Goal: Task Accomplishment & Management: Manage account settings

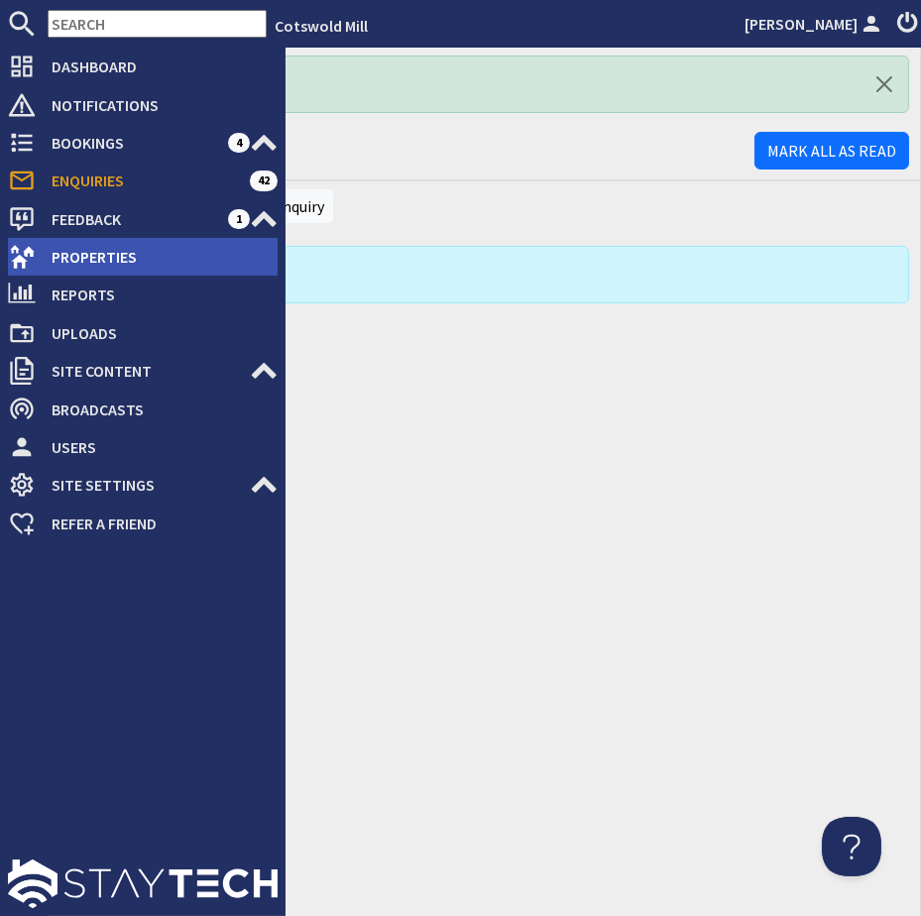
click at [75, 252] on span "Properties" at bounding box center [157, 257] width 242 height 32
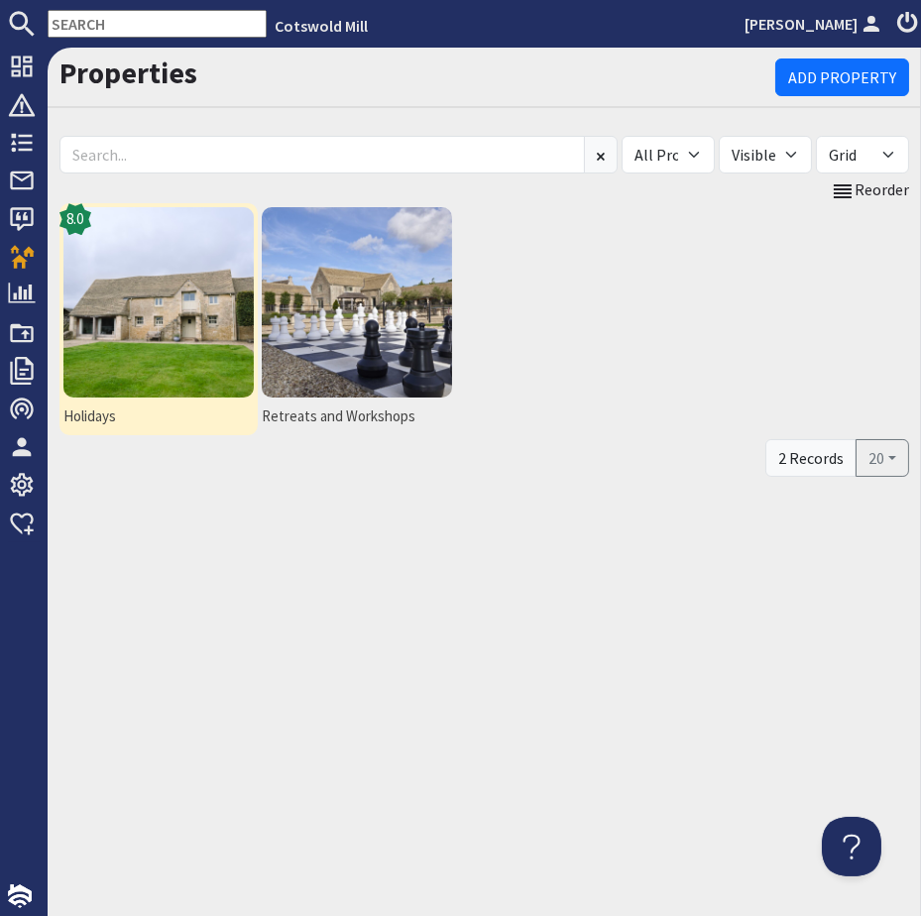
click at [115, 313] on img at bounding box center [158, 302] width 190 height 190
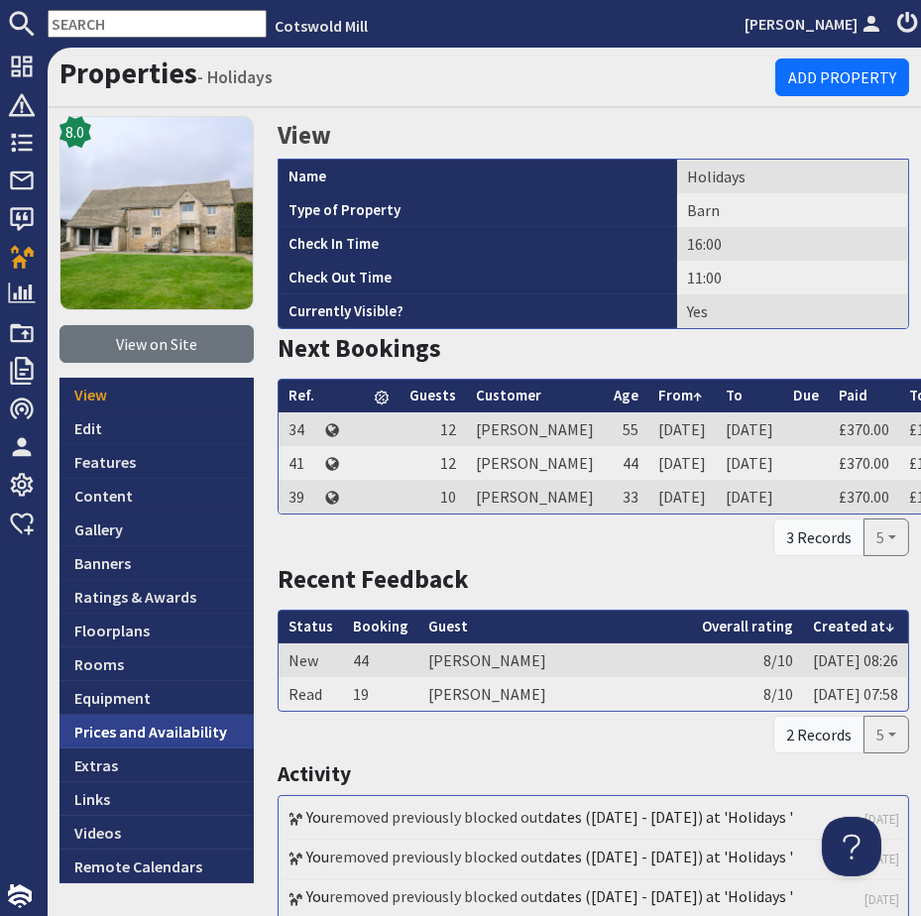
click at [95, 736] on link "Prices and Availability" at bounding box center [157, 732] width 194 height 34
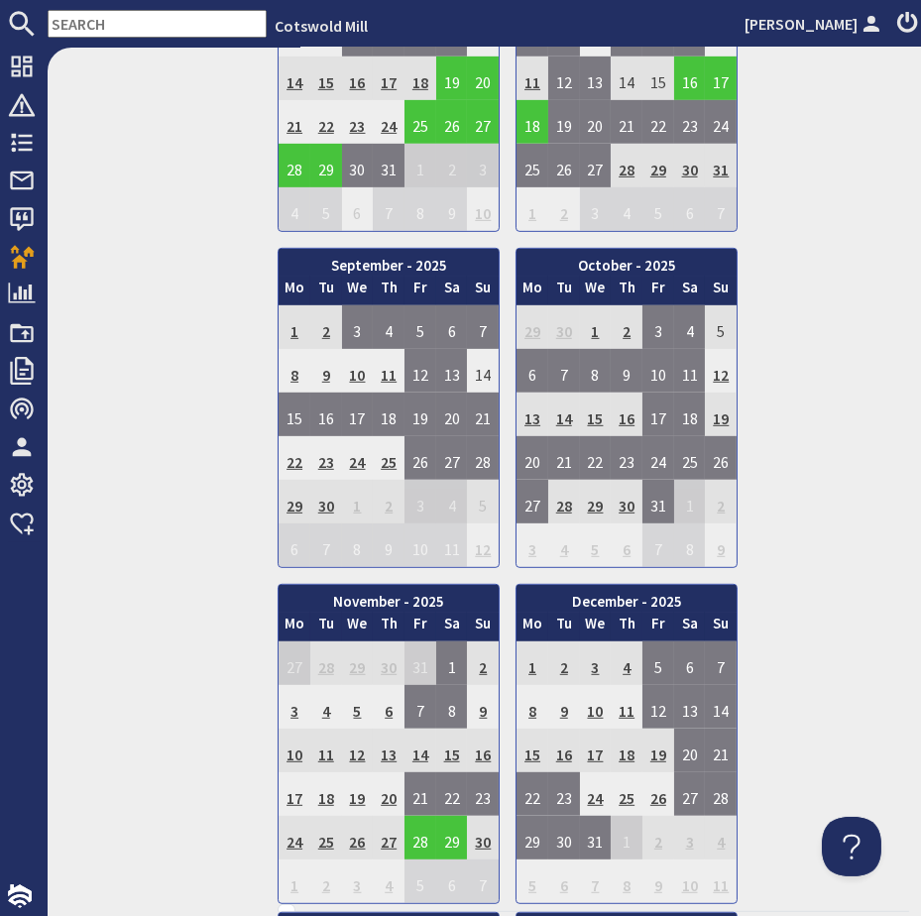
scroll to position [1352, 0]
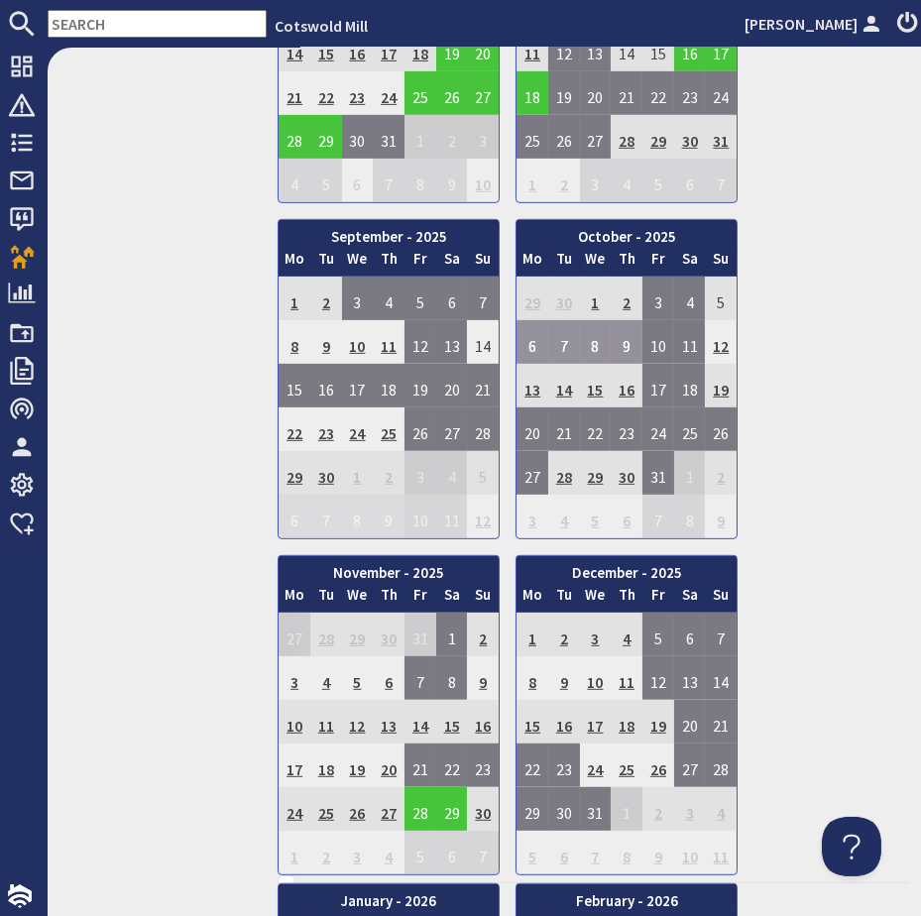
click at [528, 326] on td "6" at bounding box center [533, 342] width 32 height 44
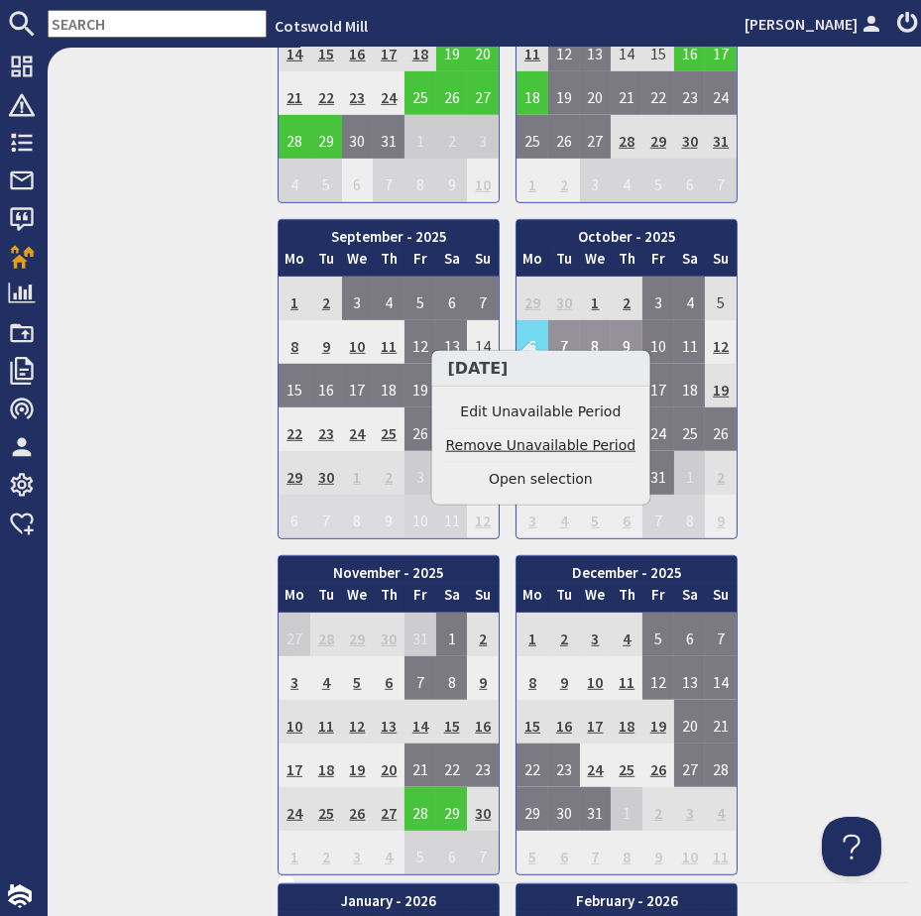
click at [549, 443] on link "Remove Unavailable Period" at bounding box center [541, 445] width 190 height 21
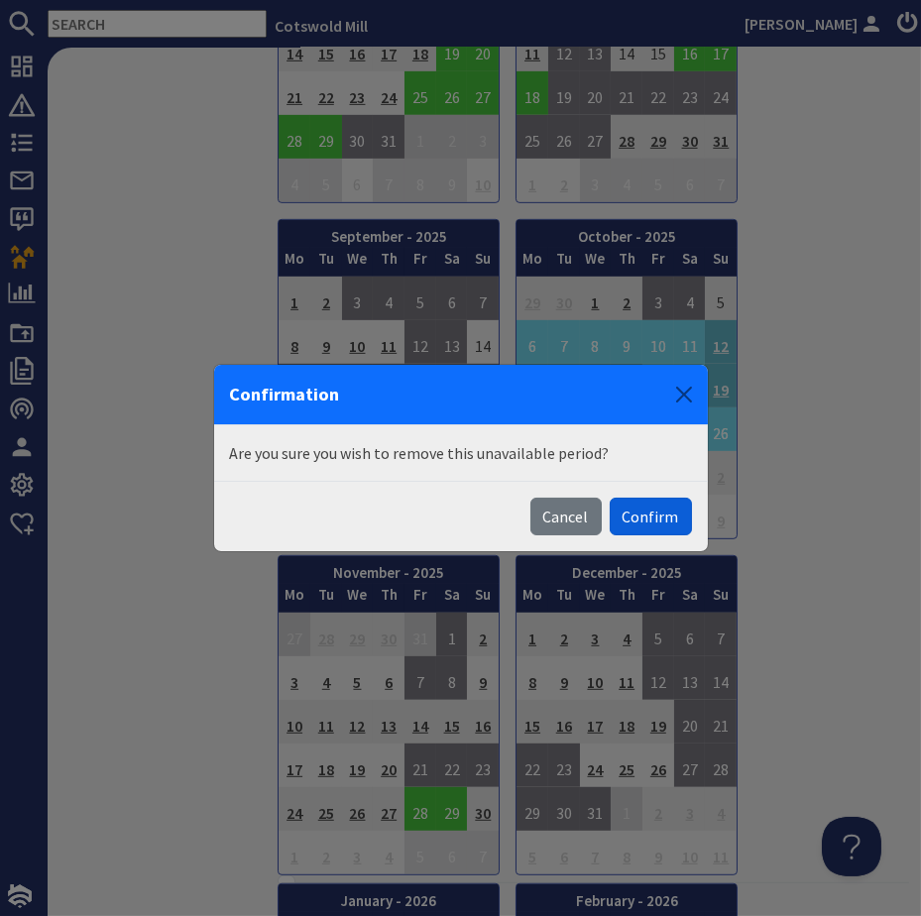
click at [665, 513] on button "Confirm" at bounding box center [651, 517] width 82 height 38
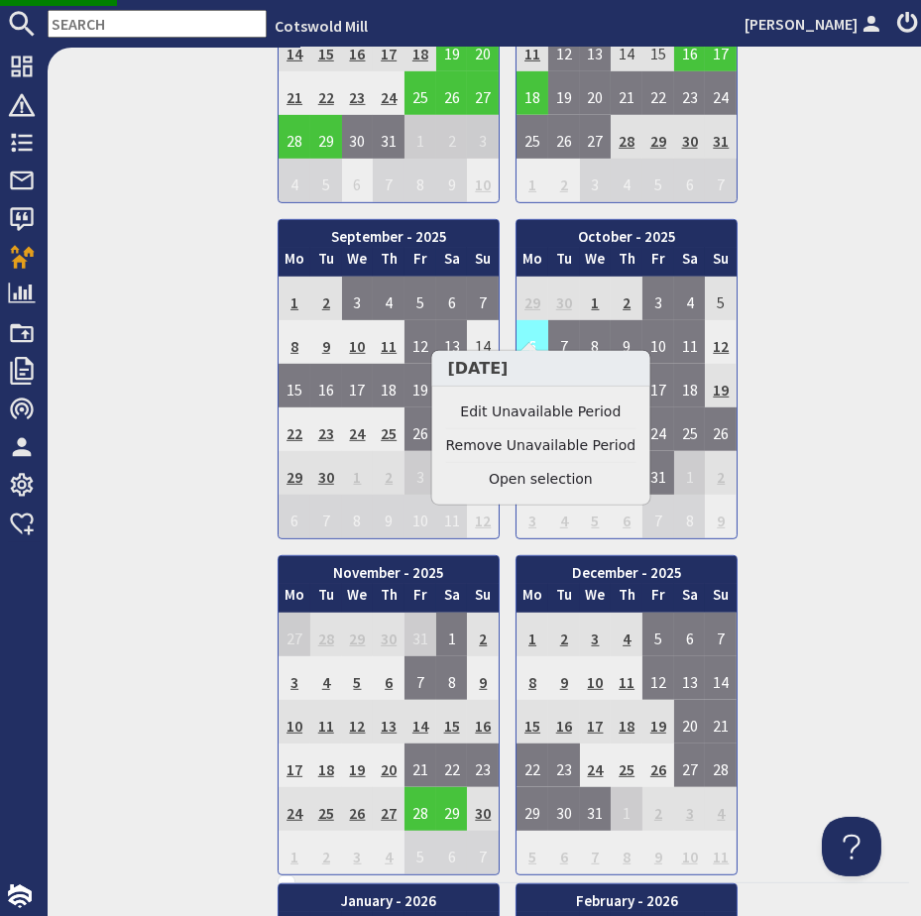
click at [534, 320] on td "6" at bounding box center [533, 342] width 32 height 44
click at [543, 447] on link "Remove Unavailable Period" at bounding box center [541, 445] width 190 height 21
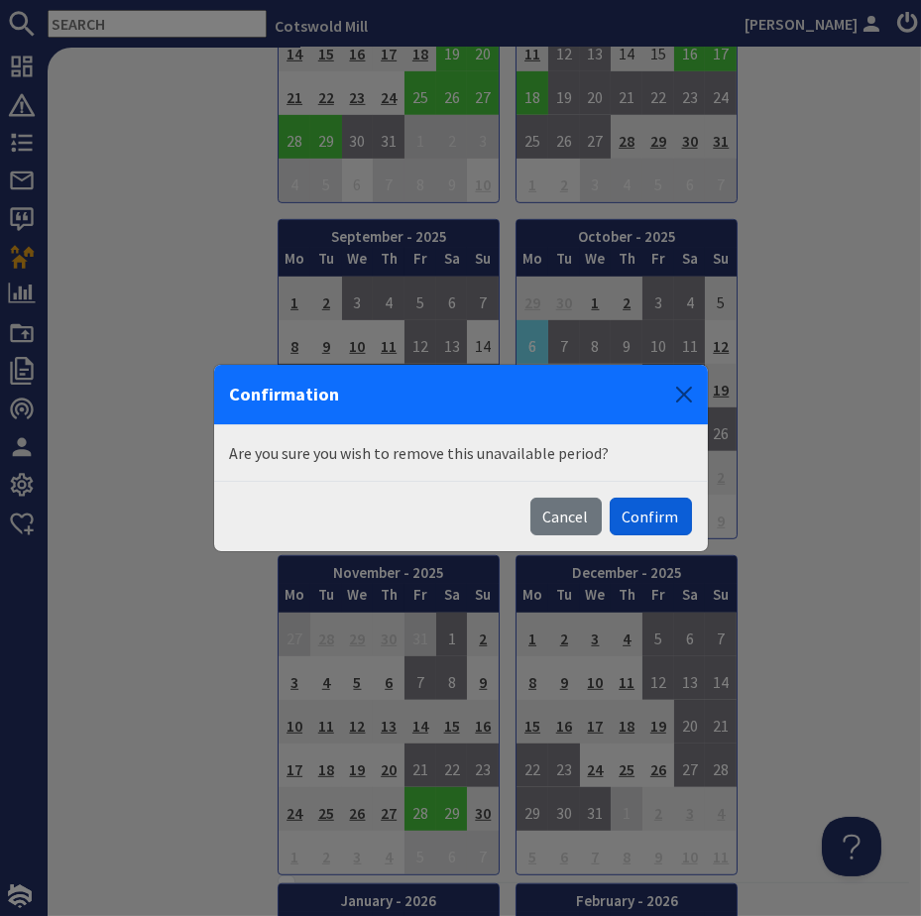
click at [642, 506] on button "Confirm" at bounding box center [651, 517] width 82 height 38
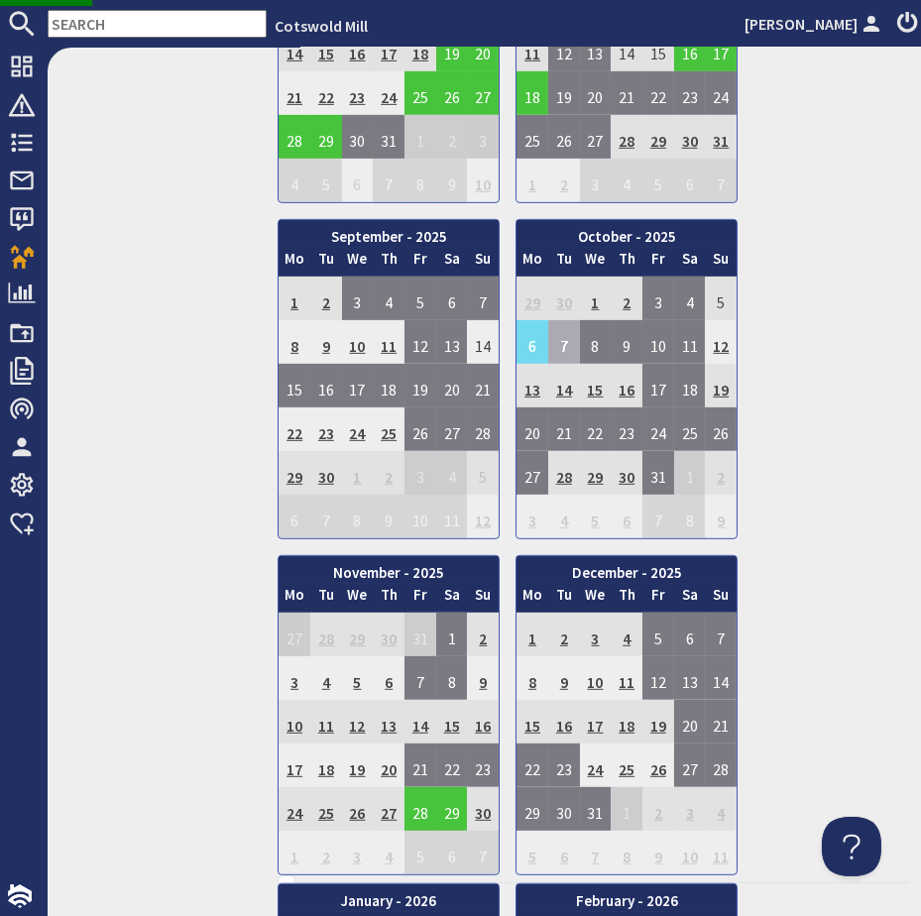
click at [551, 325] on td "7" at bounding box center [564, 342] width 32 height 44
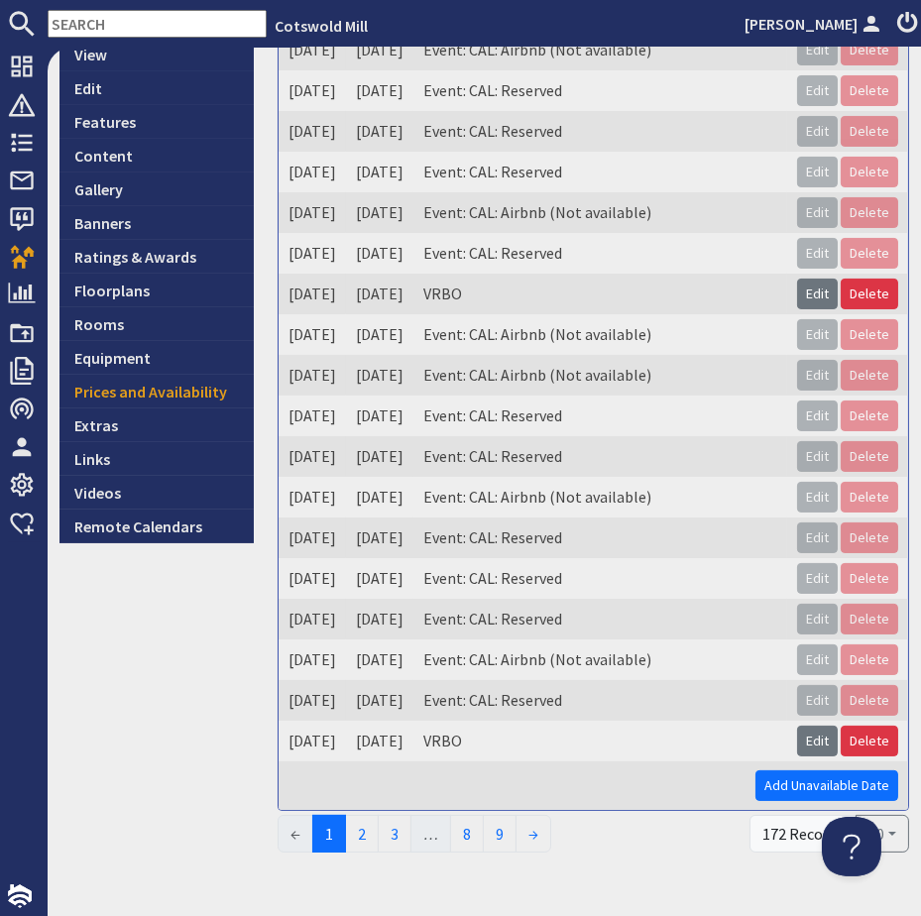
scroll to position [447, 0]
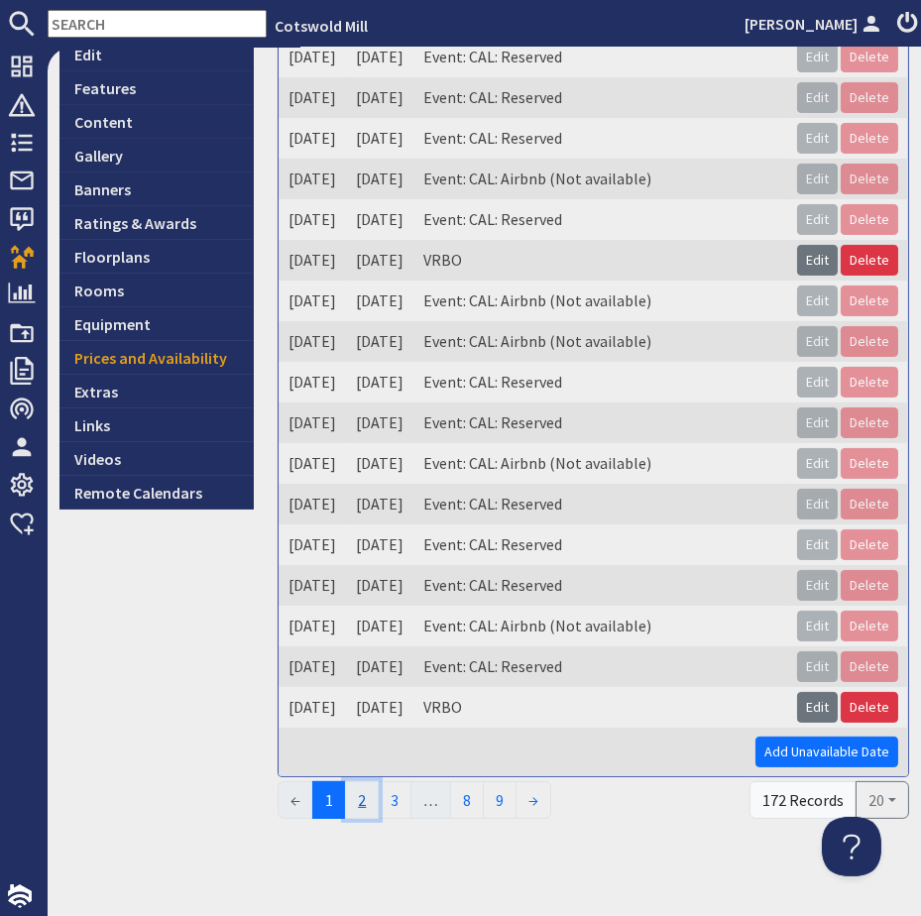
click at [371, 782] on link "2" at bounding box center [362, 801] width 34 height 38
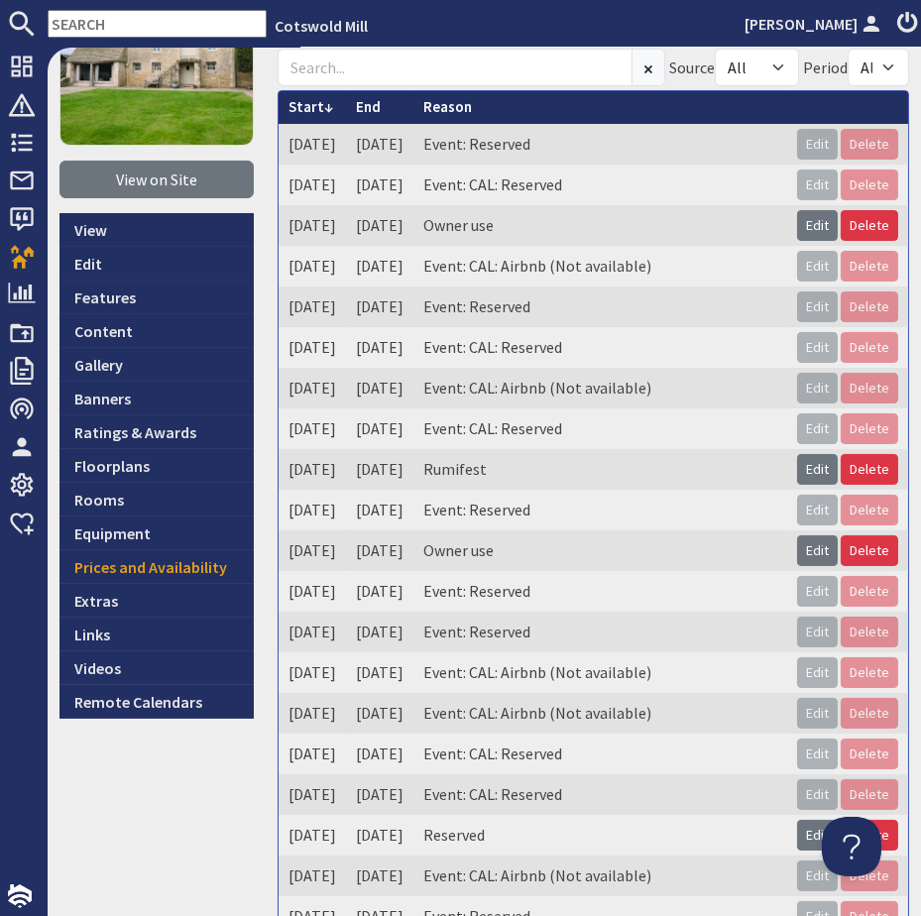
scroll to position [0, 0]
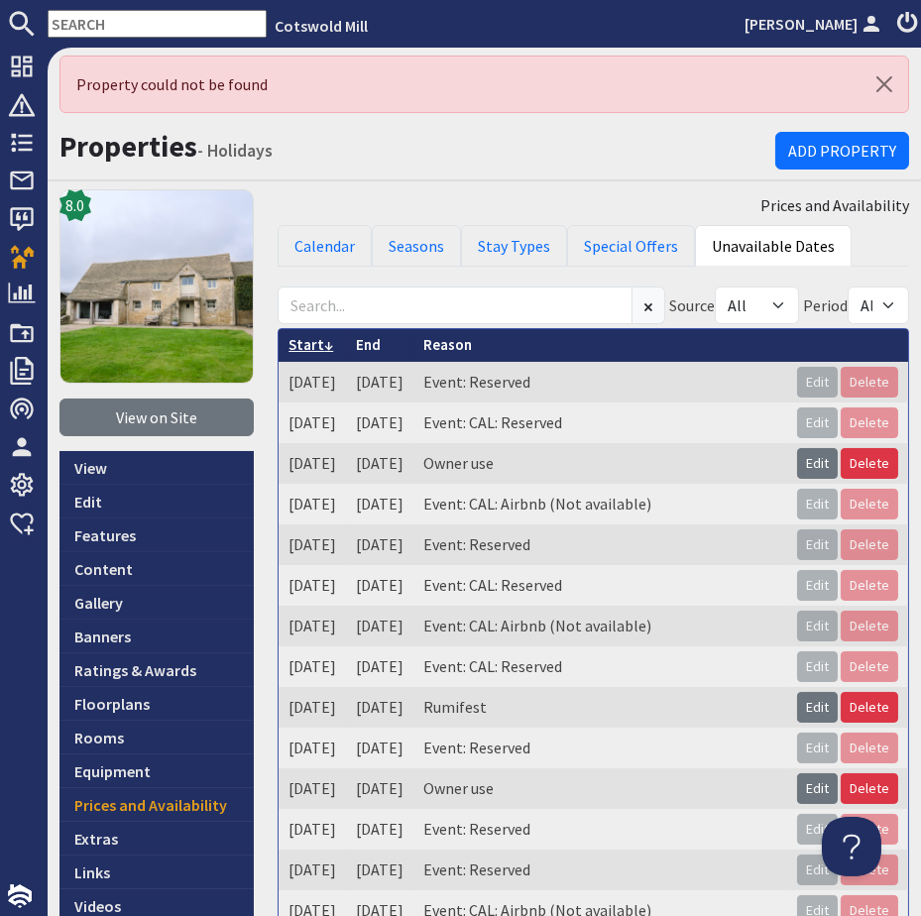
click at [303, 341] on link "Start" at bounding box center [311, 344] width 45 height 19
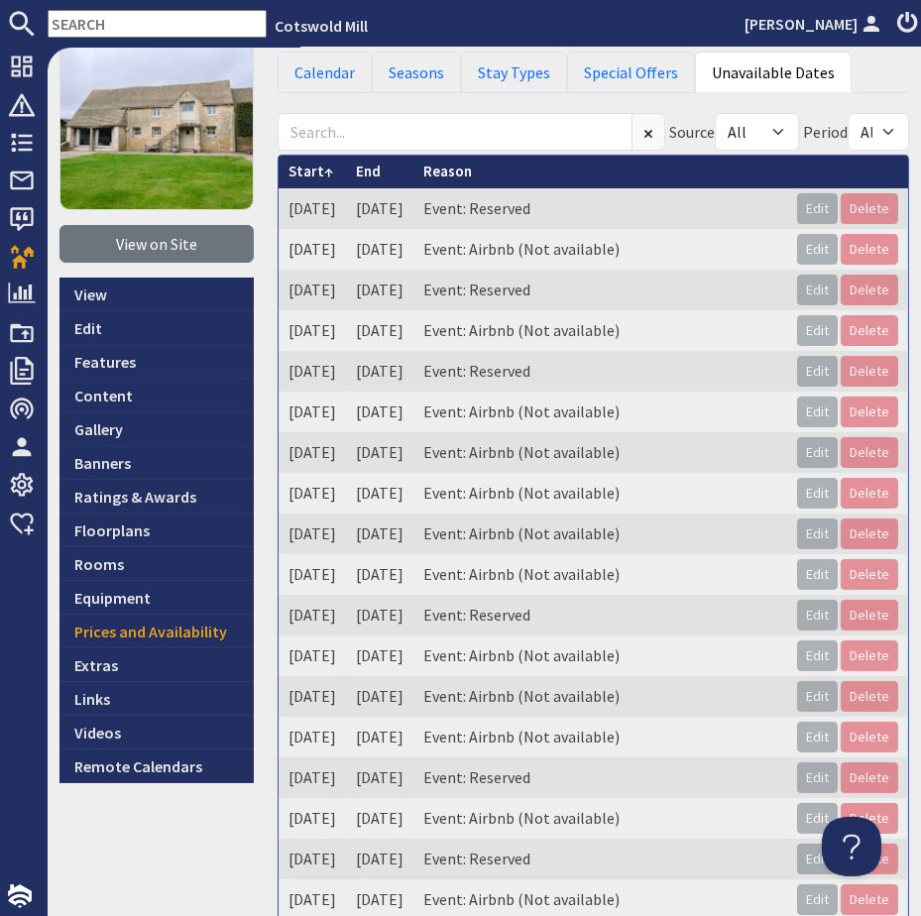
scroll to position [447, 0]
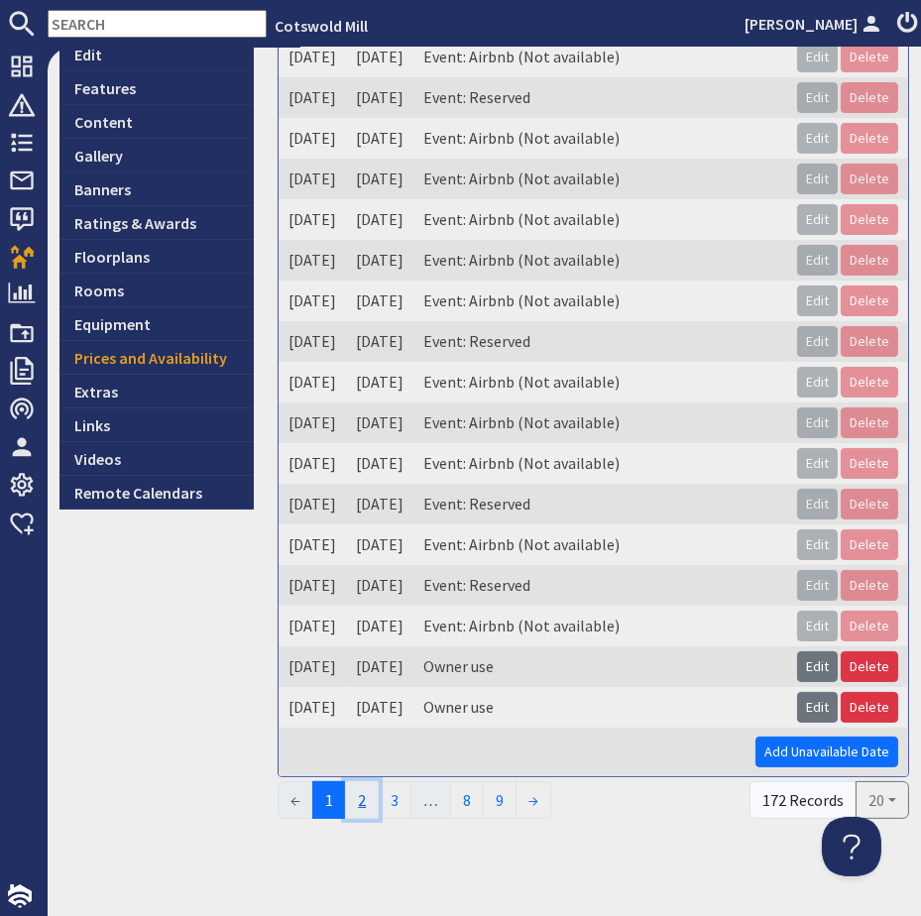
click at [364, 790] on link "2" at bounding box center [362, 801] width 34 height 38
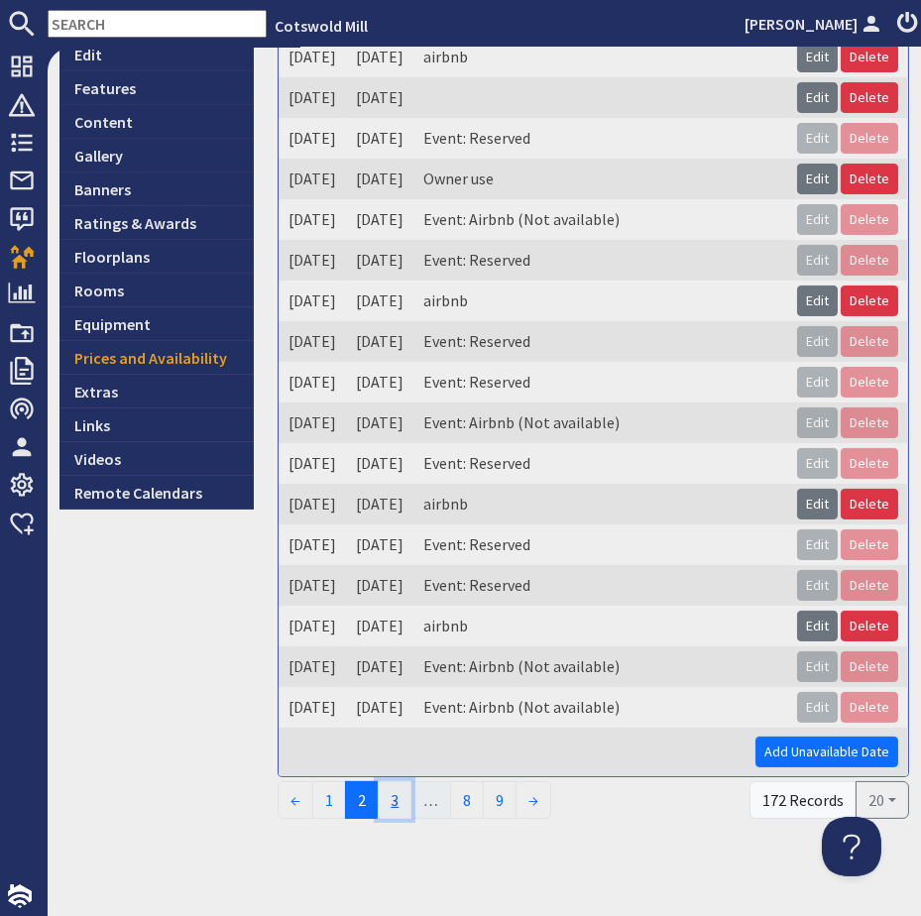
click at [399, 799] on link "3" at bounding box center [395, 801] width 34 height 38
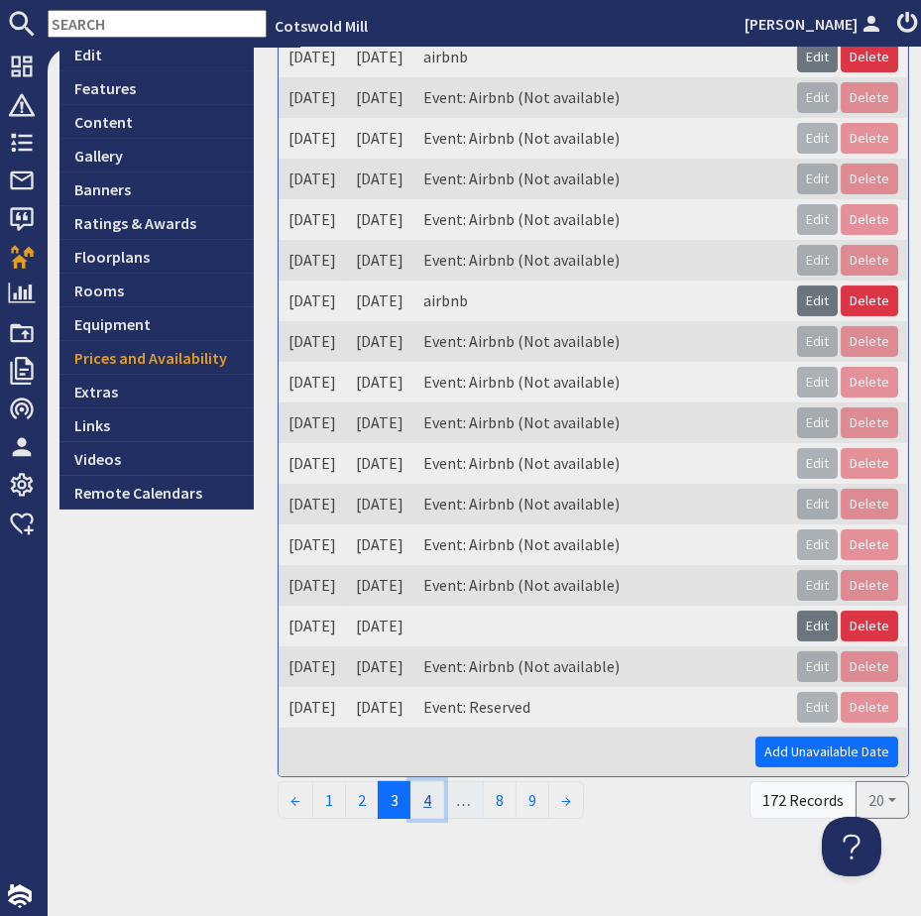
click at [425, 793] on link "4" at bounding box center [428, 801] width 34 height 38
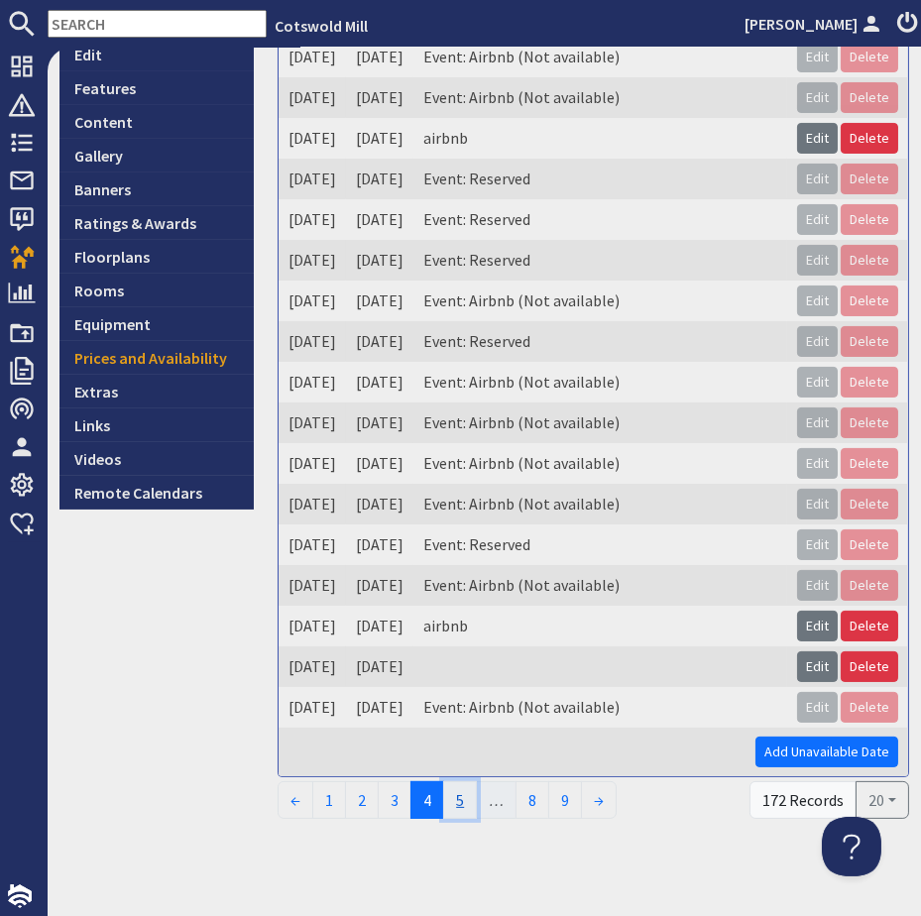
click at [452, 801] on link "5" at bounding box center [460, 801] width 34 height 38
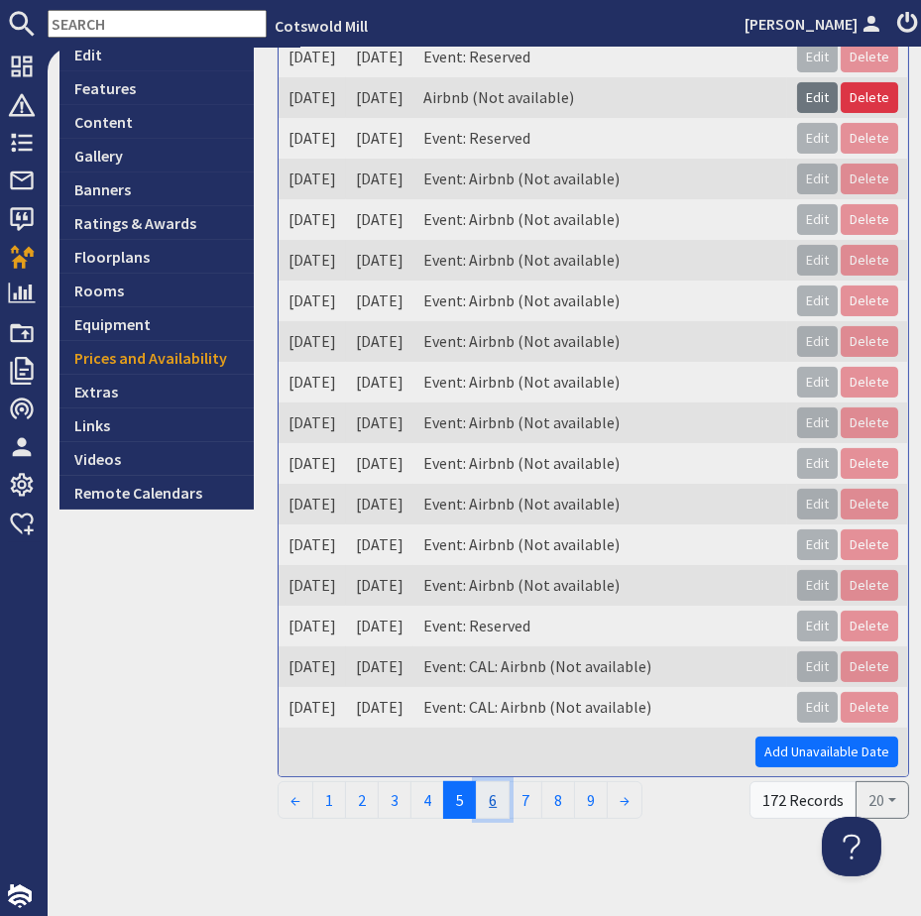
click at [495, 798] on link "6" at bounding box center [493, 801] width 34 height 38
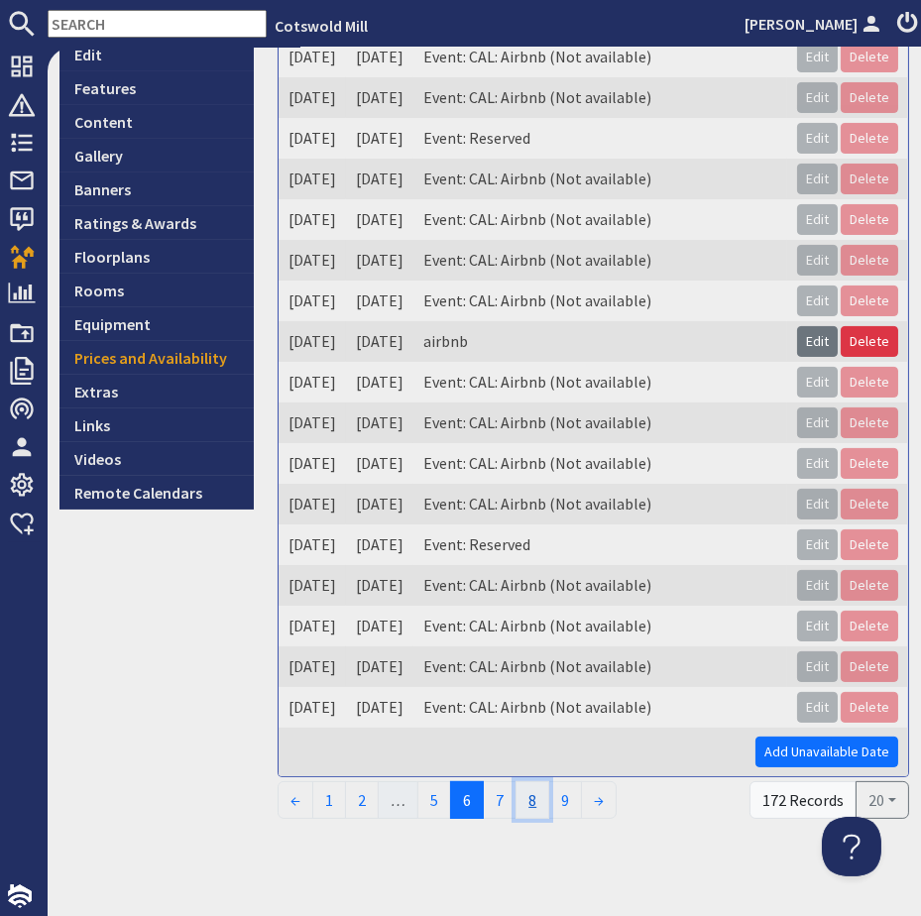
click at [532, 798] on link "8" at bounding box center [533, 801] width 34 height 38
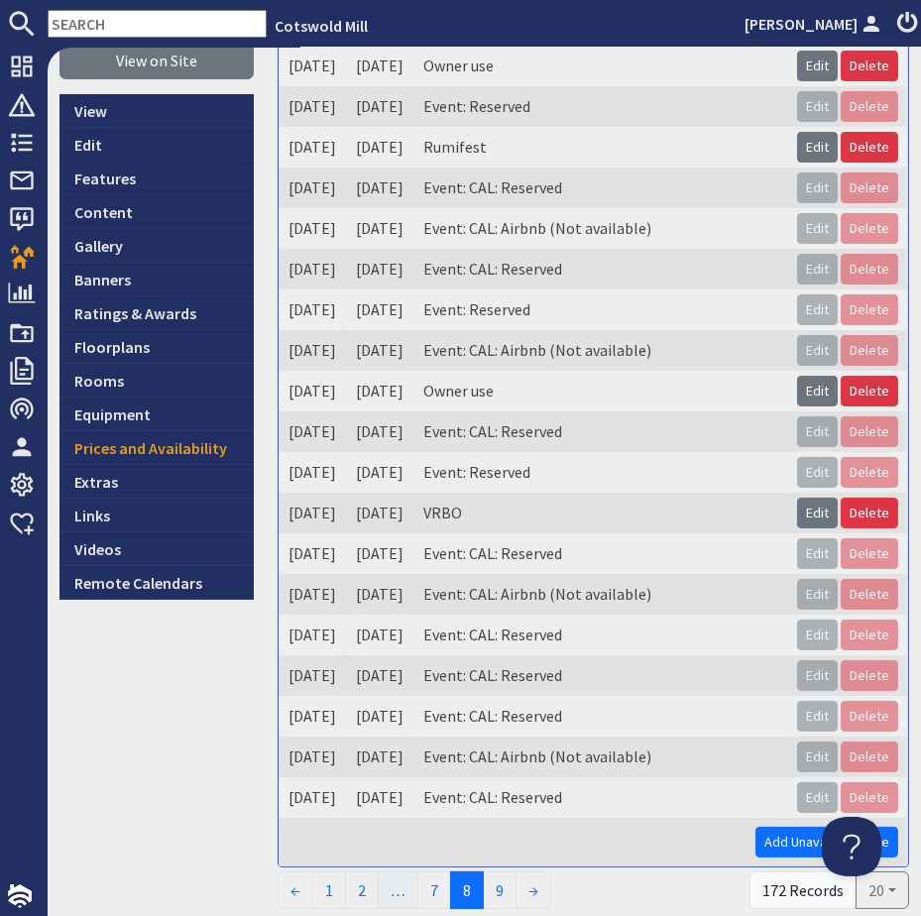
scroll to position [0, 0]
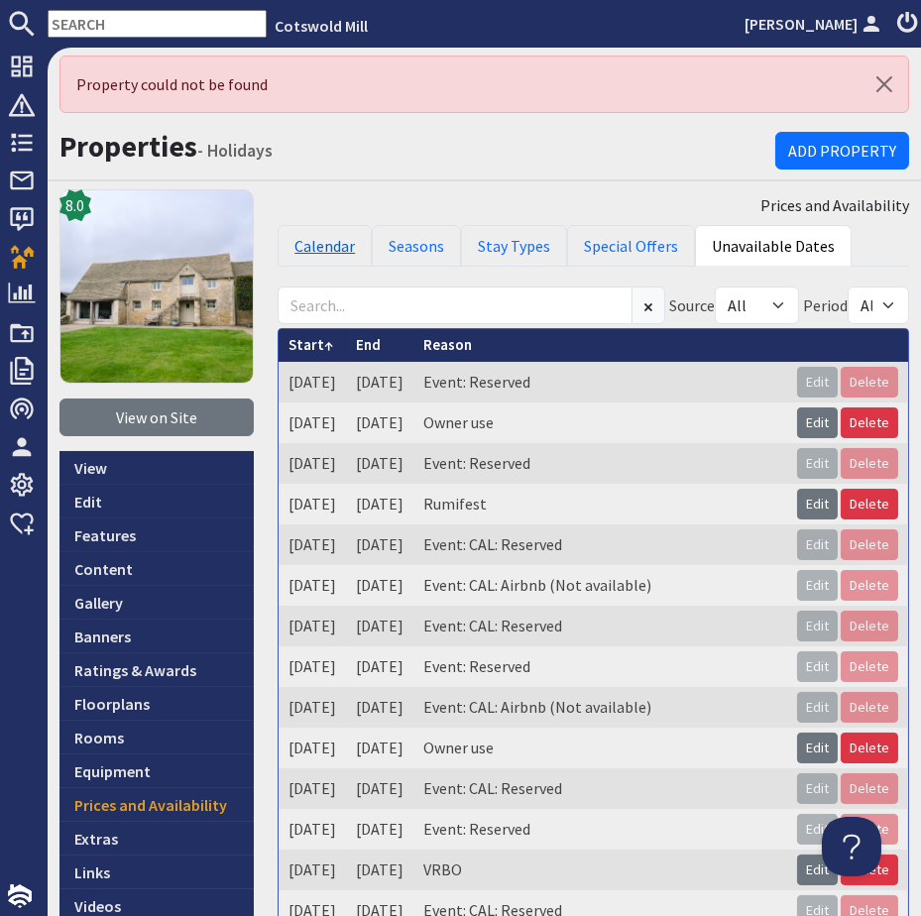
click at [329, 247] on link "Calendar" at bounding box center [325, 246] width 94 height 42
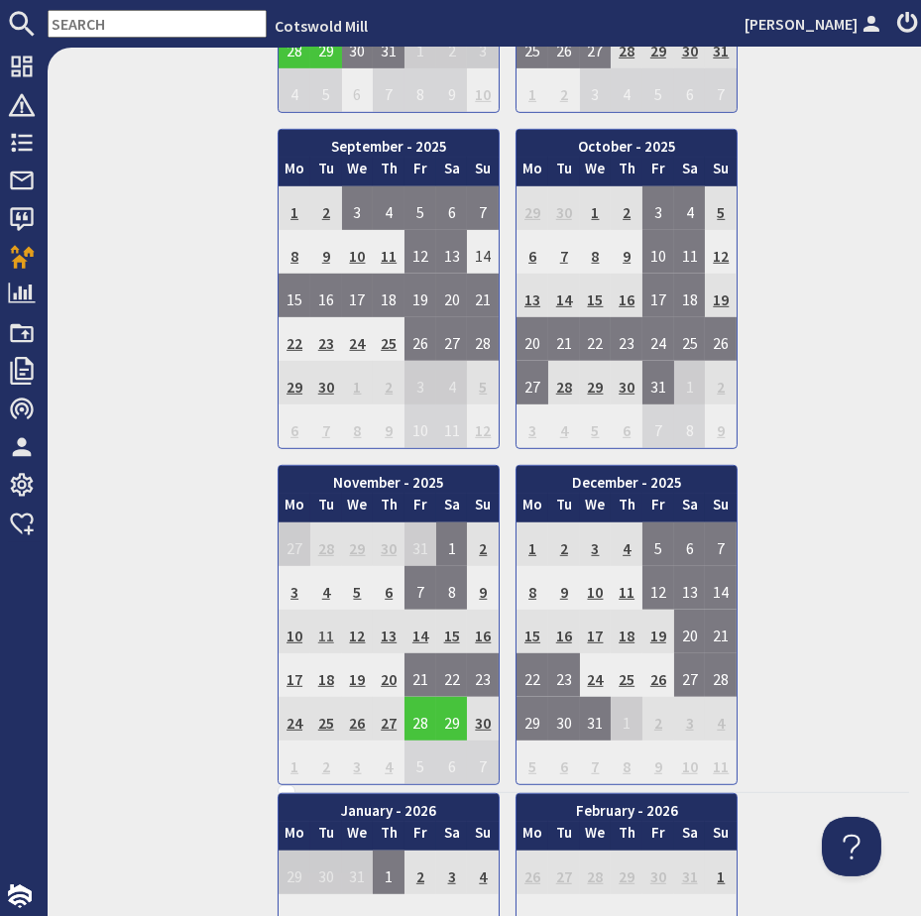
scroll to position [1532, 0]
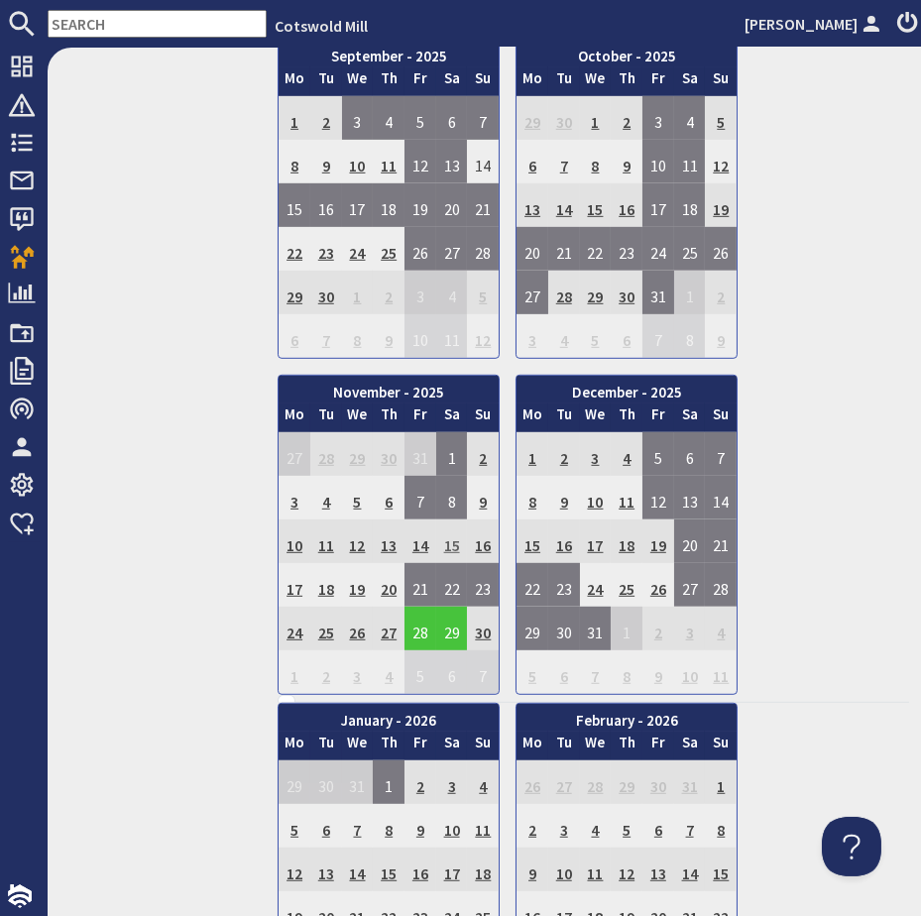
click at [446, 520] on td "15" at bounding box center [452, 542] width 32 height 44
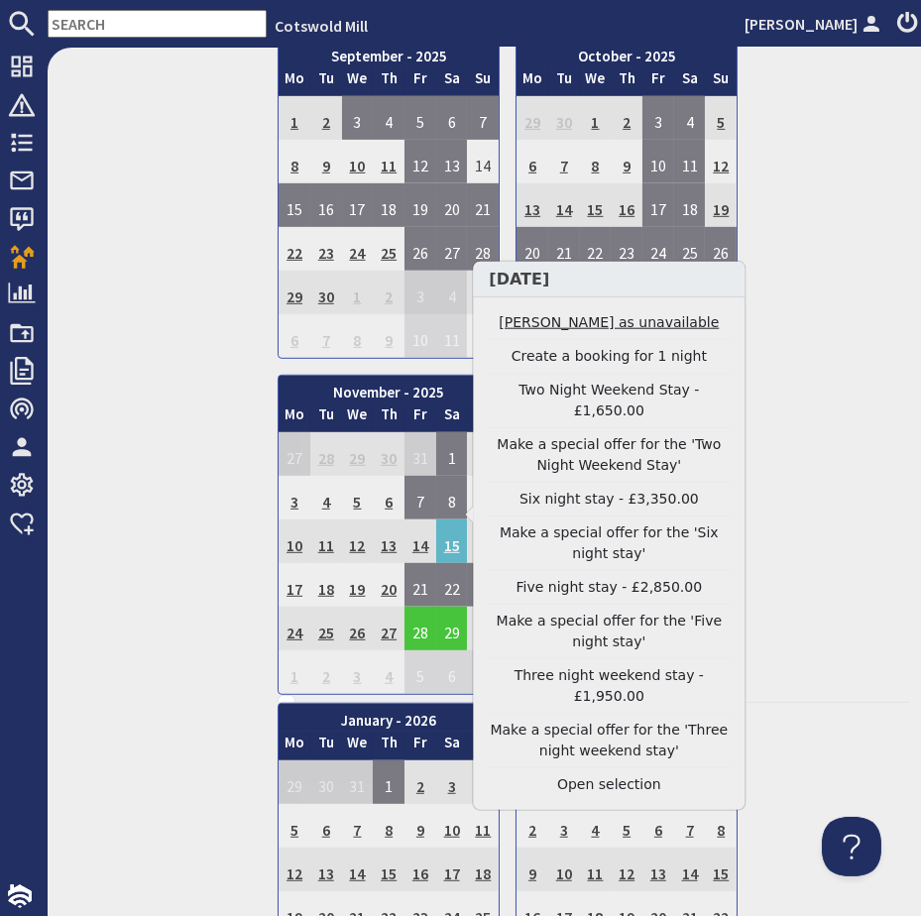
click at [589, 327] on link "[PERSON_NAME] as unavailable" at bounding box center [609, 322] width 244 height 21
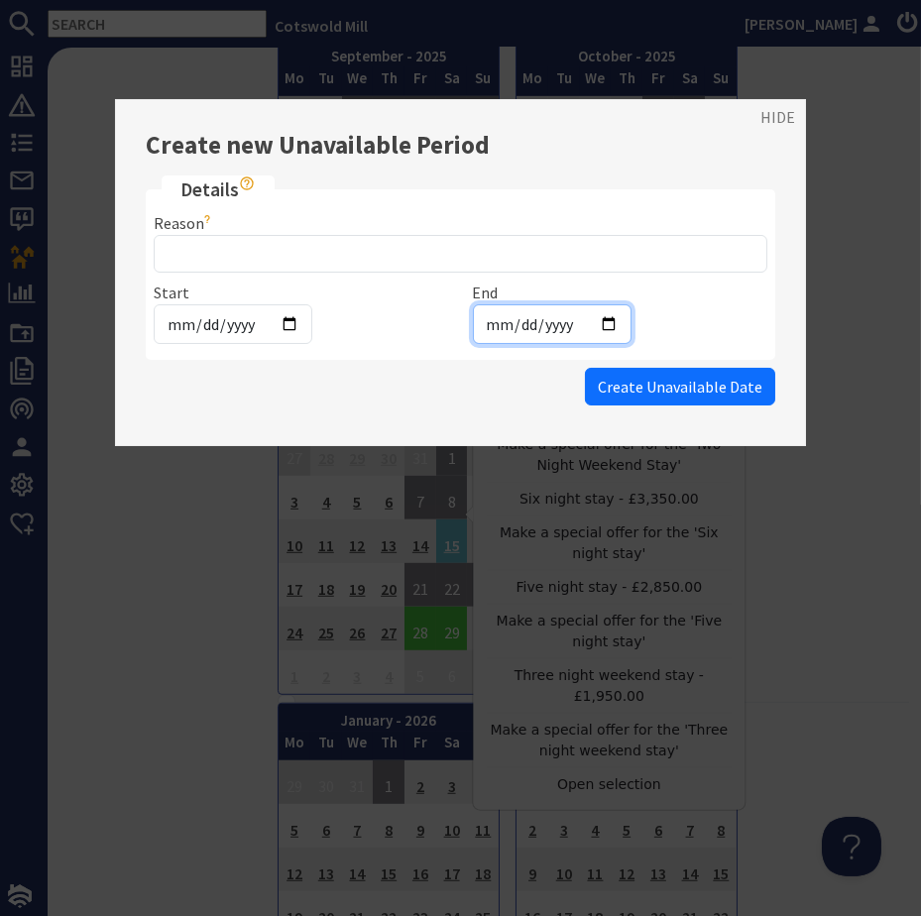
click at [526, 324] on input "[DATE]" at bounding box center [552, 324] width 159 height 40
click at [598, 323] on input "[DATE]" at bounding box center [552, 324] width 159 height 40
type input "[DATE]"
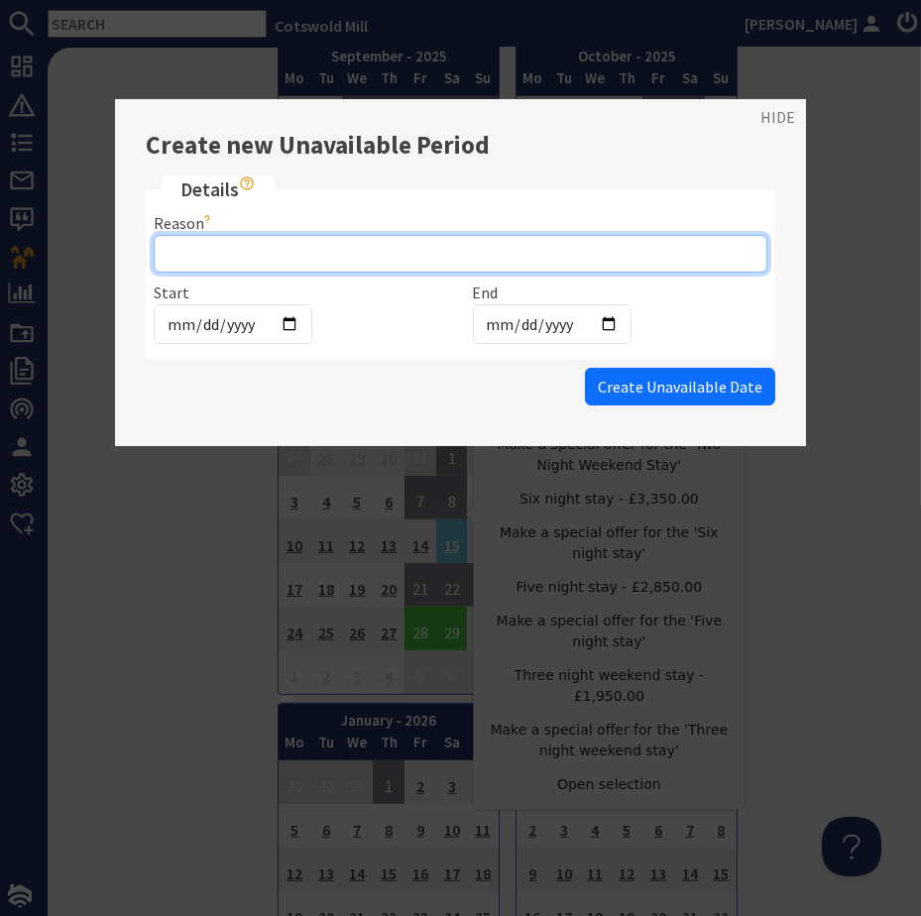
click at [313, 250] on input "Reason" at bounding box center [461, 254] width 614 height 38
type input "Triltrail"
click at [585, 368] on button "Create Unavailable Date" at bounding box center [680, 387] width 190 height 38
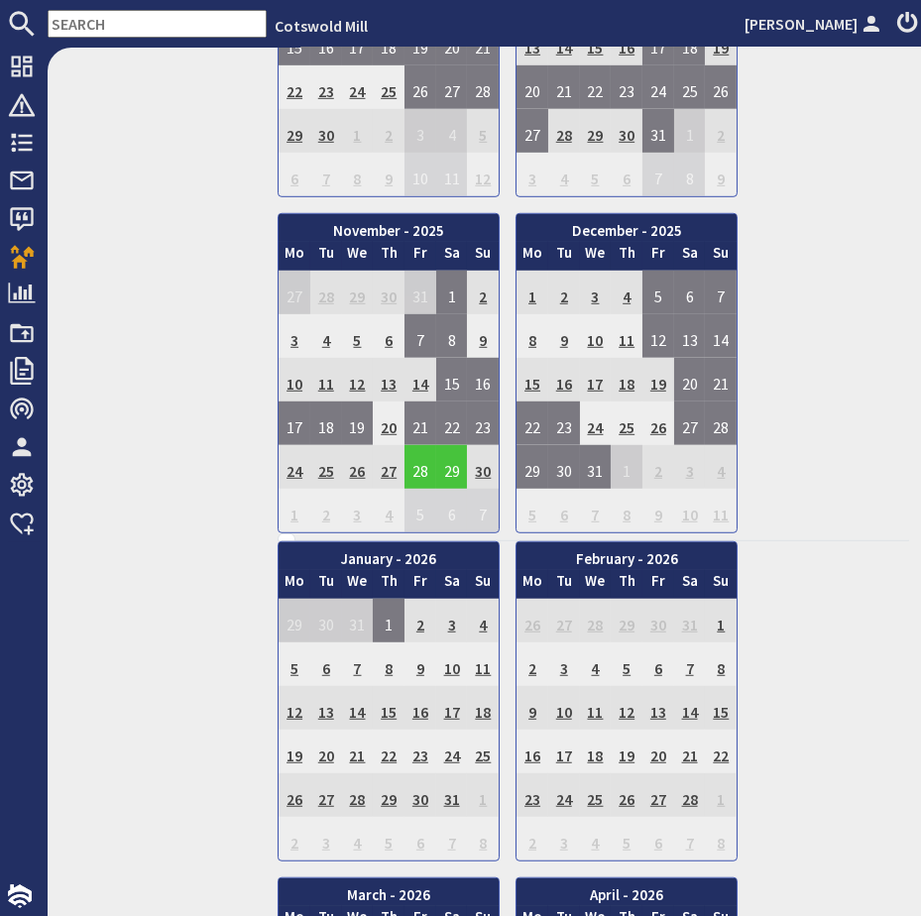
scroll to position [1803, 0]
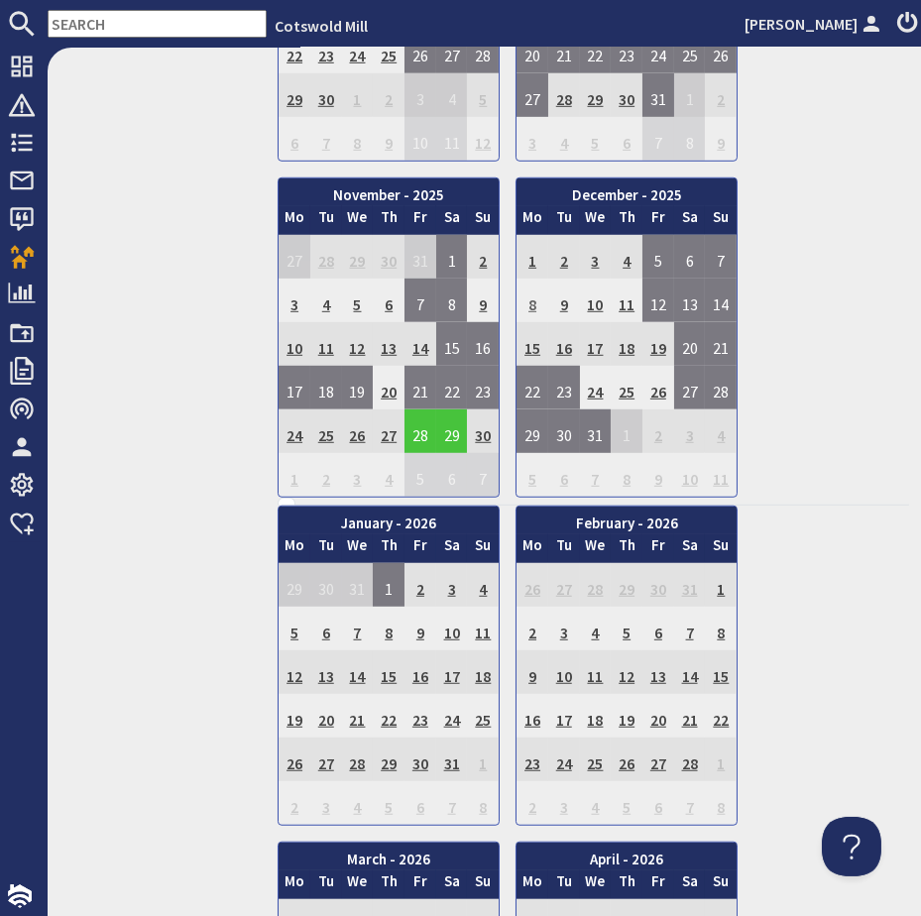
click at [532, 283] on td "8" at bounding box center [533, 301] width 32 height 44
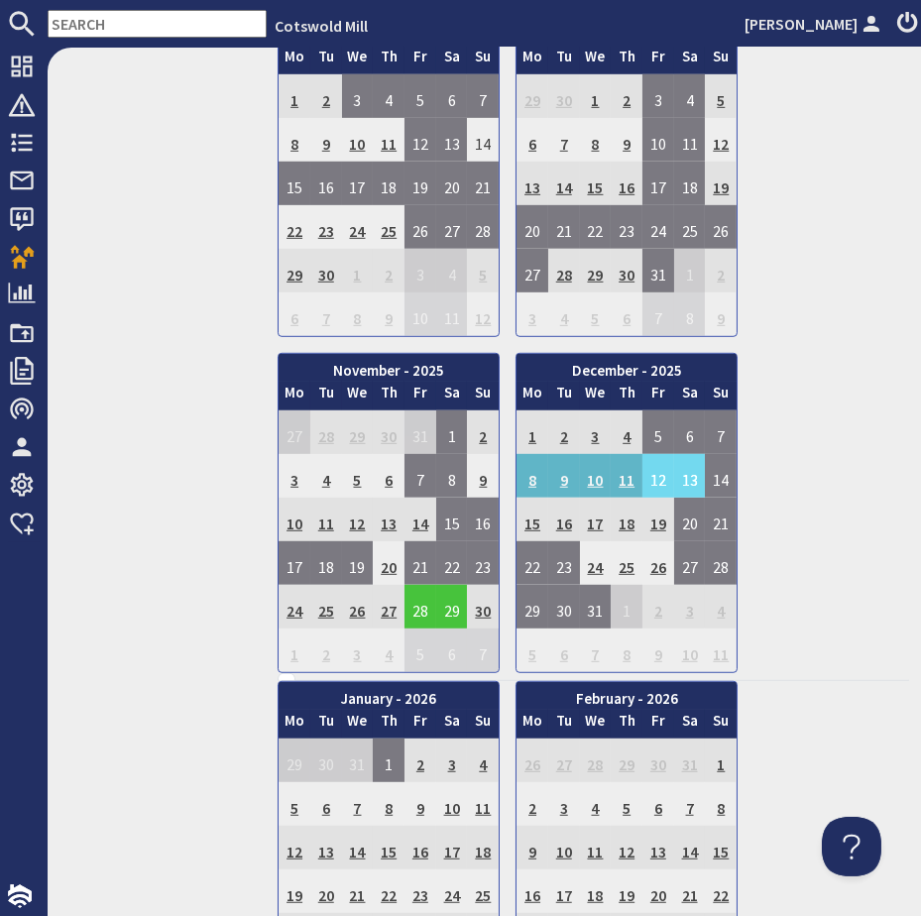
scroll to position [1623, 0]
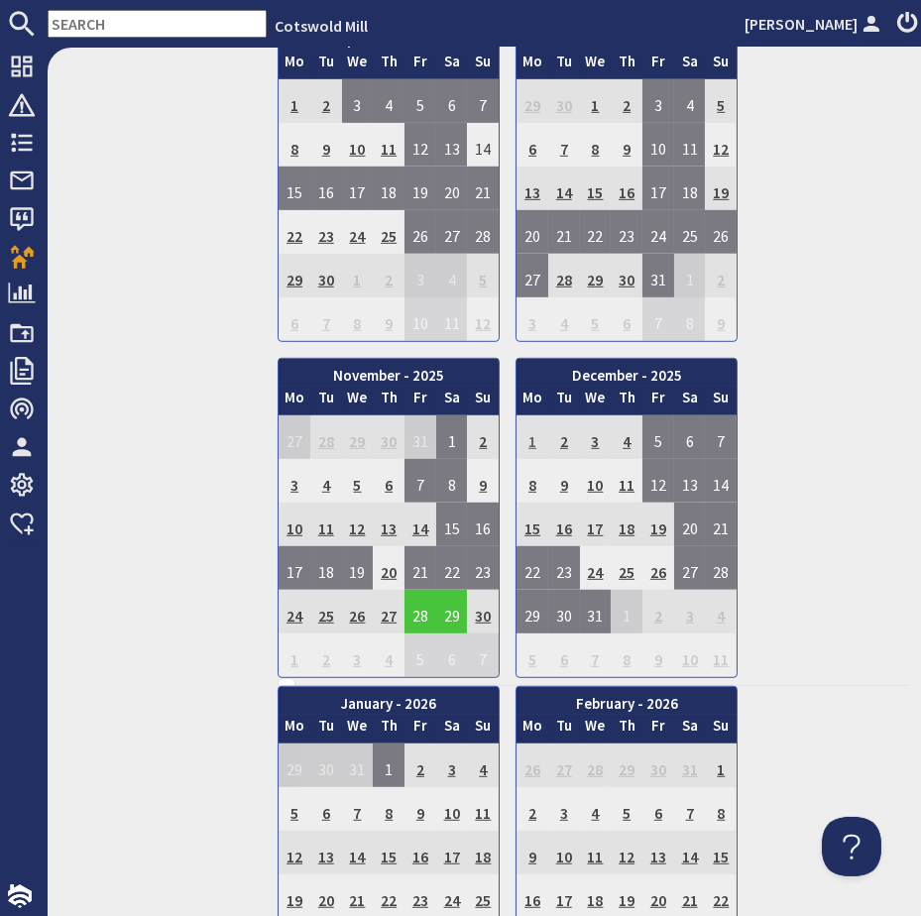
click at [529, 416] on td "1" at bounding box center [533, 438] width 32 height 44
click at [530, 420] on td "1" at bounding box center [533, 438] width 32 height 44
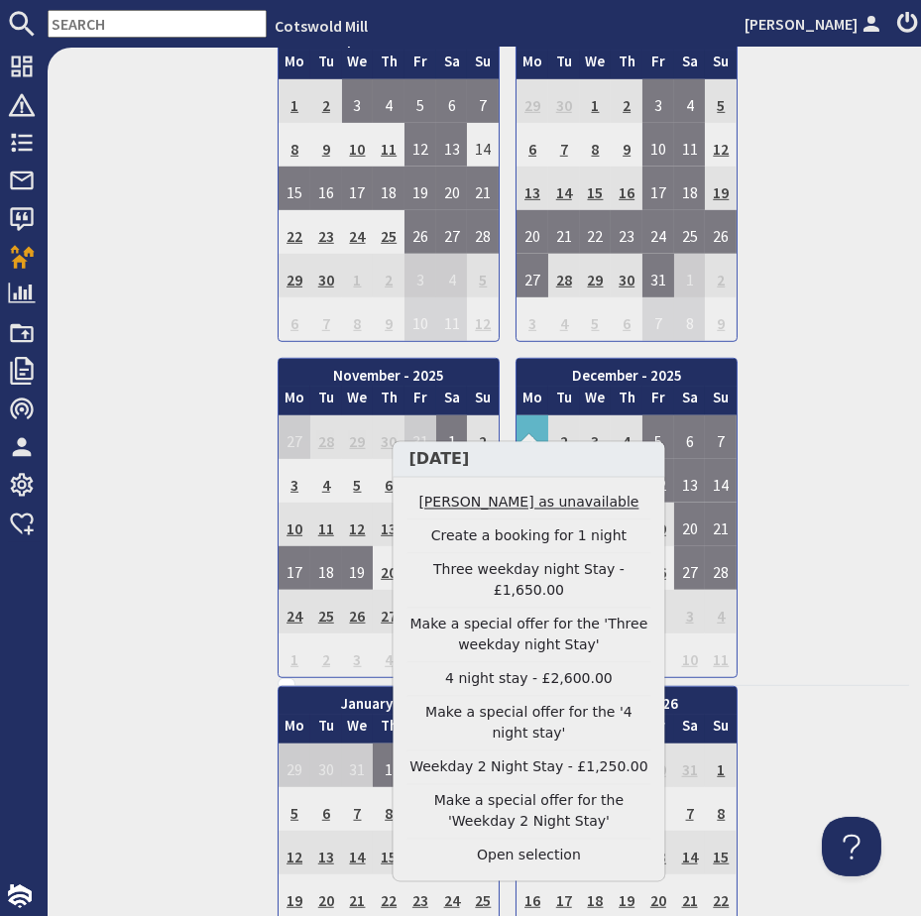
click at [515, 511] on link "[PERSON_NAME] as unavailable" at bounding box center [529, 503] width 244 height 21
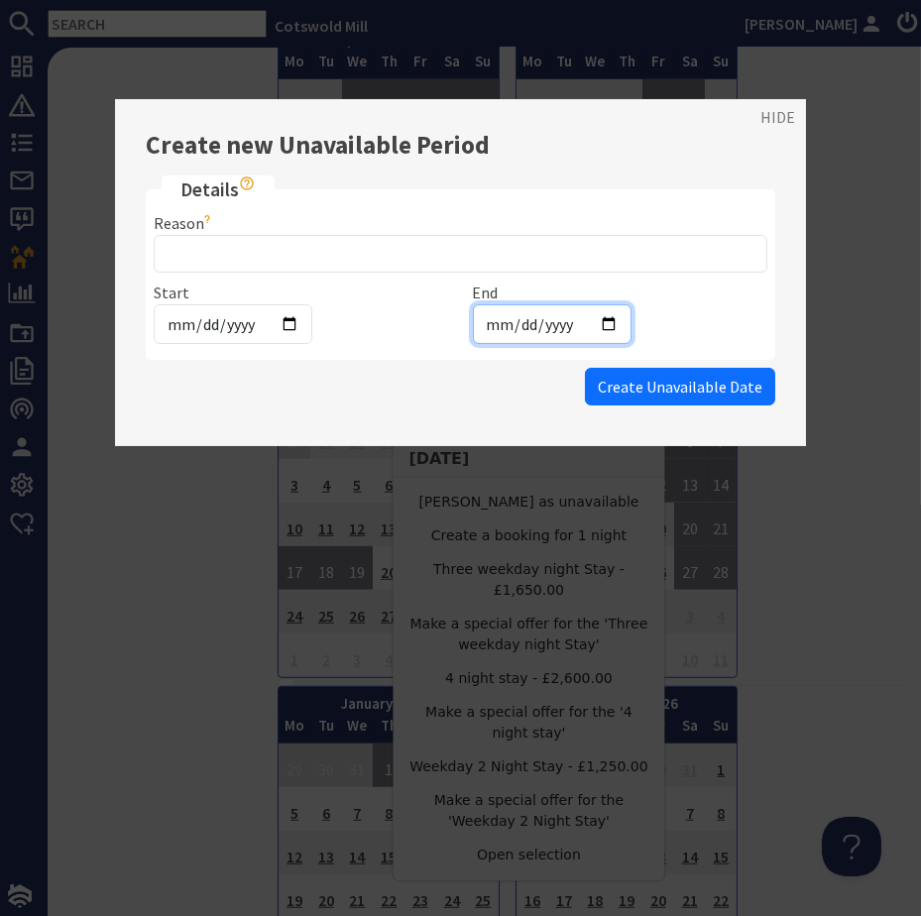
click at [532, 328] on input "2025-12-01" at bounding box center [552, 324] width 159 height 40
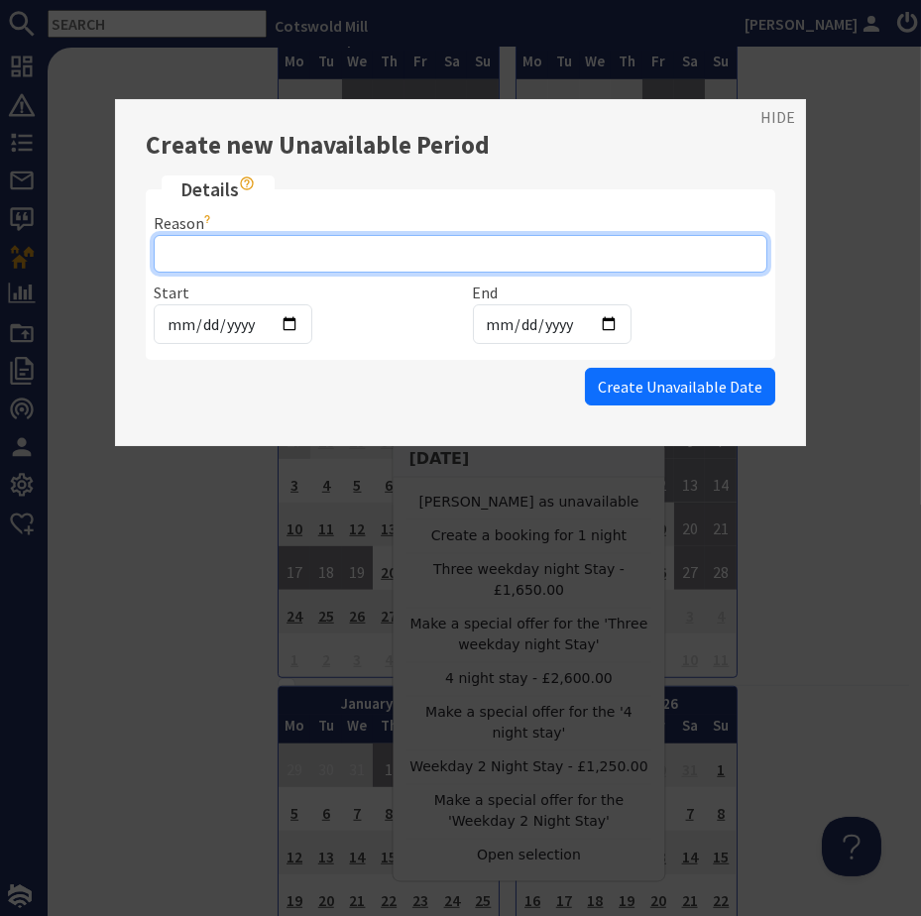
click at [253, 254] on input "Reason" at bounding box center [461, 254] width 614 height 38
type input "Retreat"
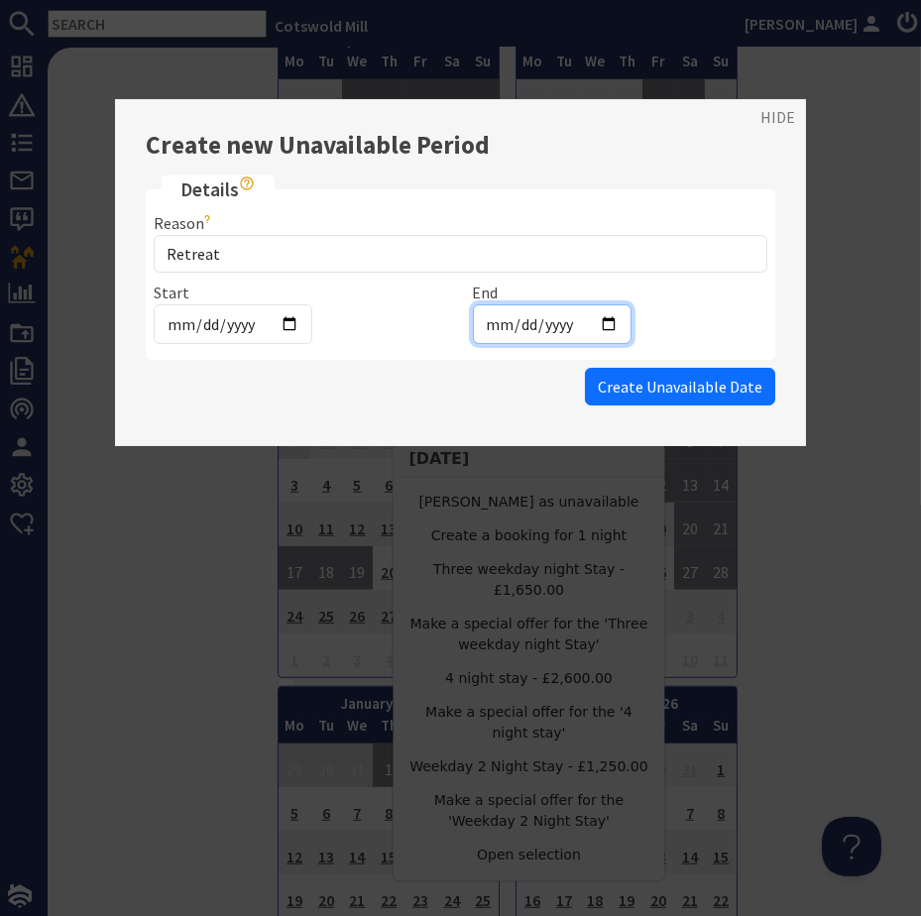
click at [491, 315] on input "2025-12-01" at bounding box center [552, 324] width 159 height 40
click at [524, 323] on input "2025-12-01" at bounding box center [552, 324] width 159 height 40
click at [605, 312] on input "2025-12-01" at bounding box center [552, 324] width 159 height 40
click at [605, 325] on input "2025-12-01" at bounding box center [552, 324] width 159 height 40
type input "2025-12-05"
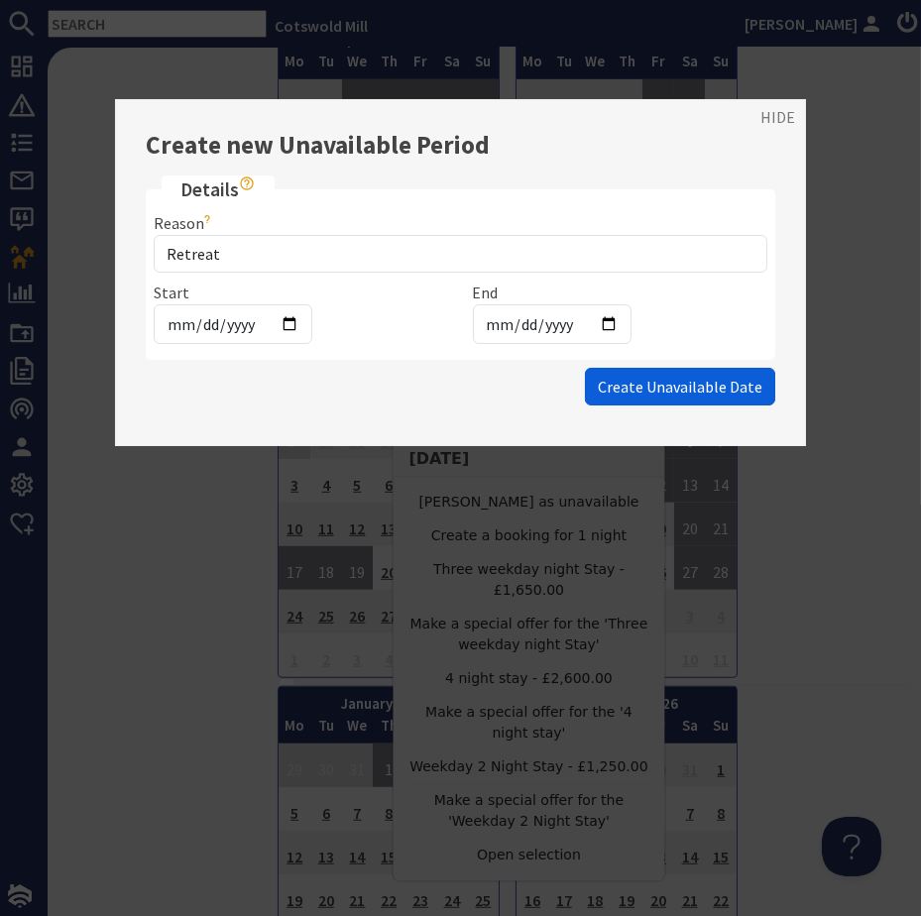
click at [627, 382] on span "Create Unavailable Date" at bounding box center [680, 387] width 165 height 20
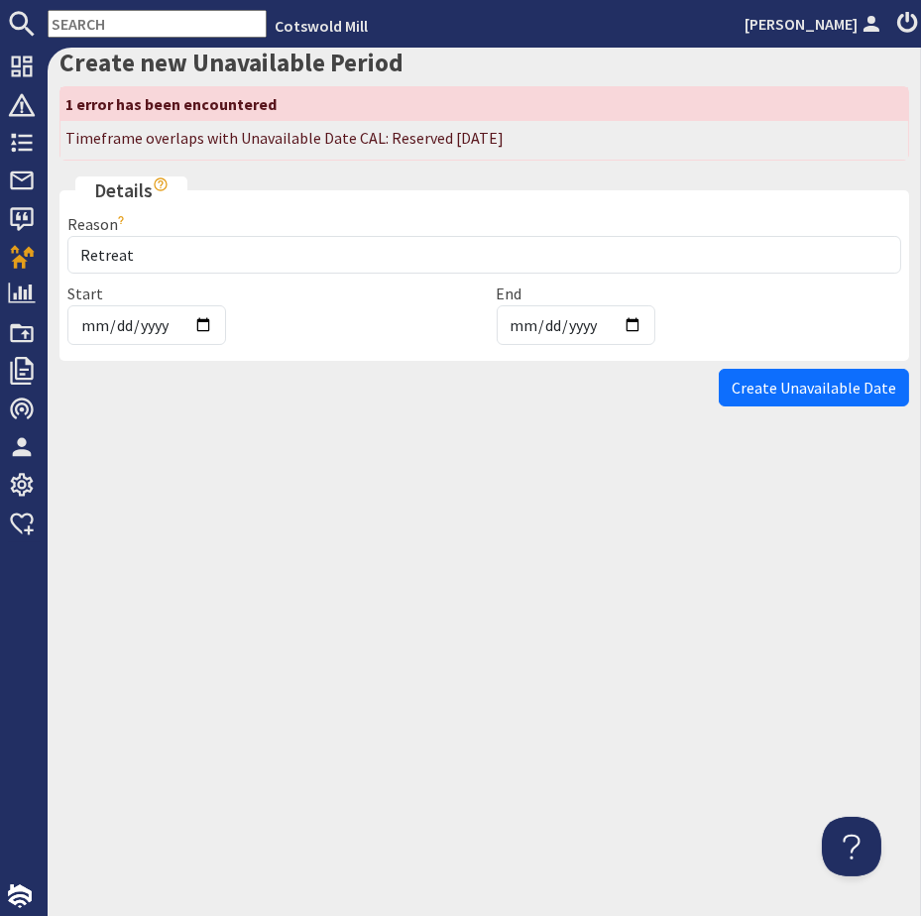
scroll to position [0, 0]
click at [635, 325] on input "2025-12-05" at bounding box center [576, 325] width 159 height 40
type input "2025-12-04"
click at [752, 383] on span "Create Unavailable Date" at bounding box center [814, 388] width 165 height 20
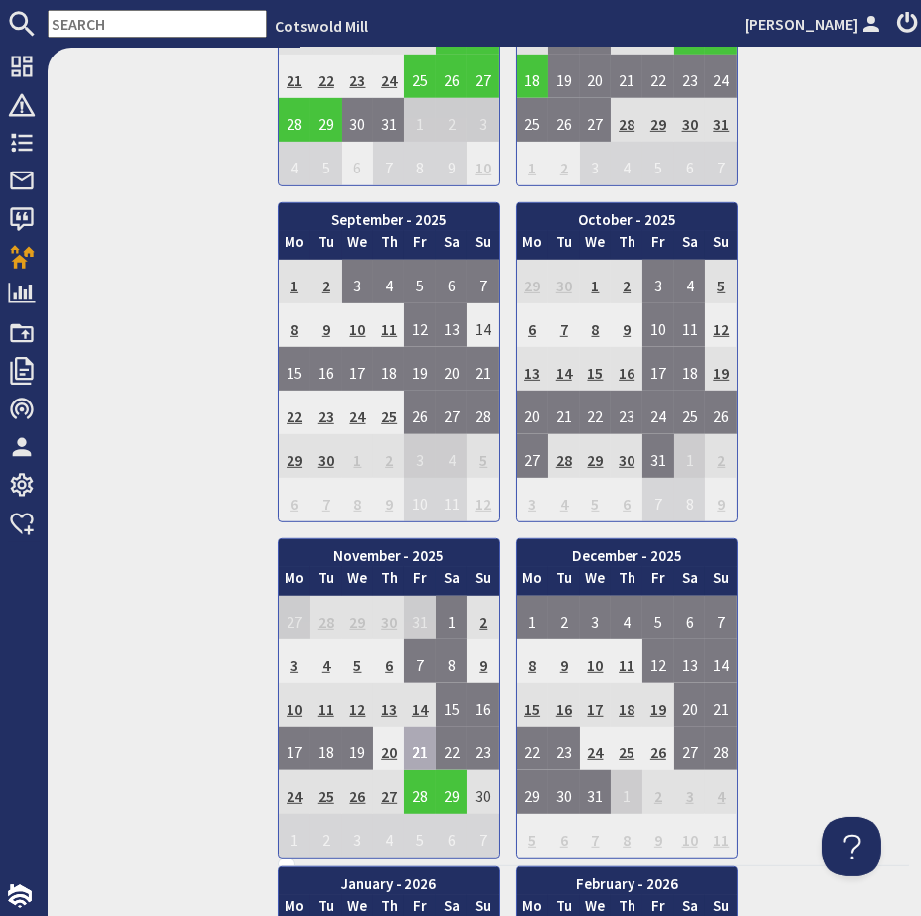
scroll to position [1532, 0]
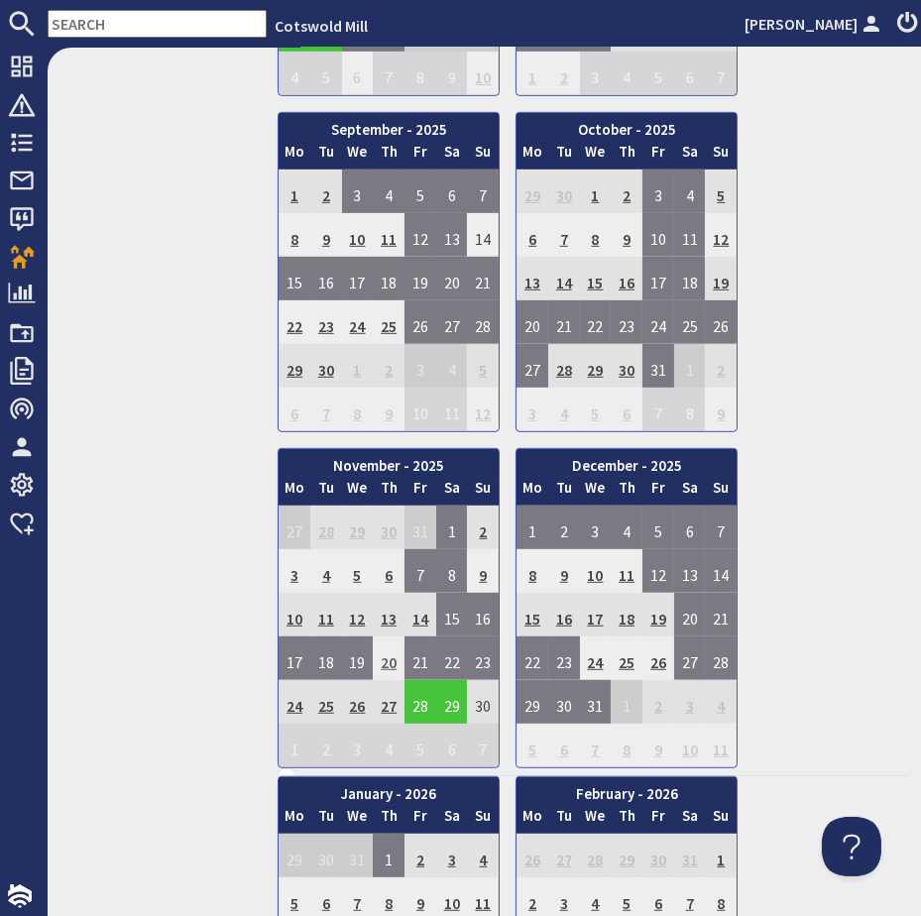
click at [383, 637] on td "20" at bounding box center [389, 659] width 32 height 44
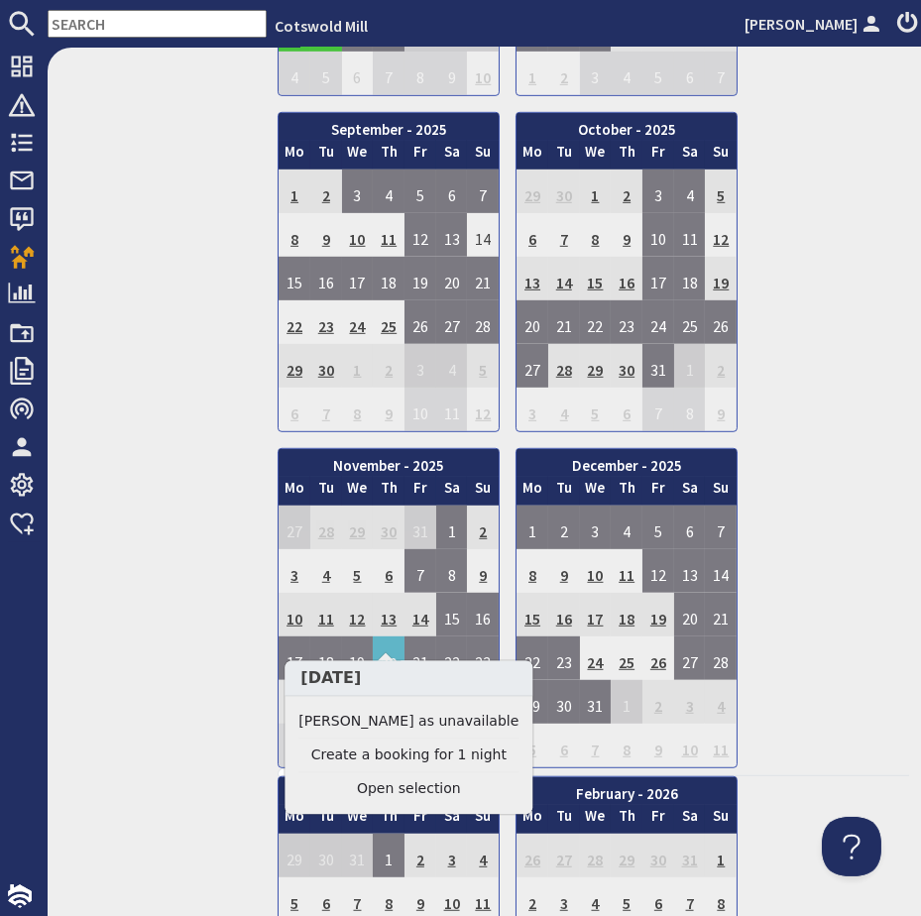
click at [378, 721] on link "[PERSON_NAME] as unavailable" at bounding box center [409, 722] width 220 height 21
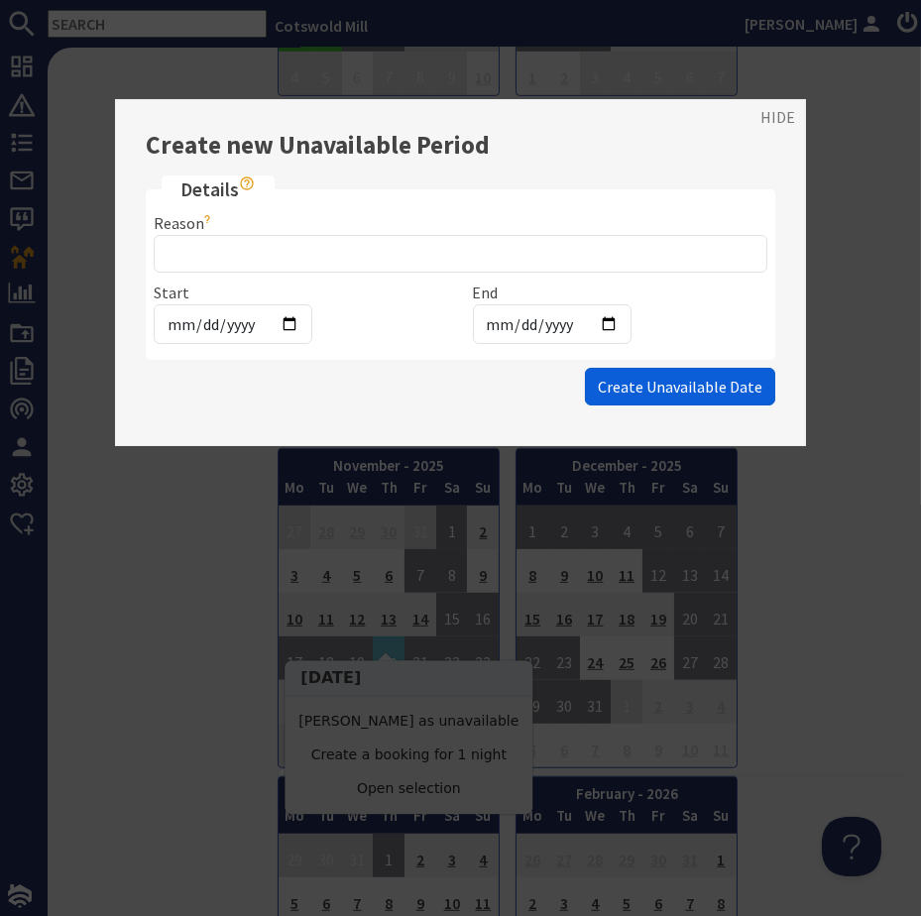
click at [665, 390] on span "Create Unavailable Date" at bounding box center [680, 387] width 165 height 20
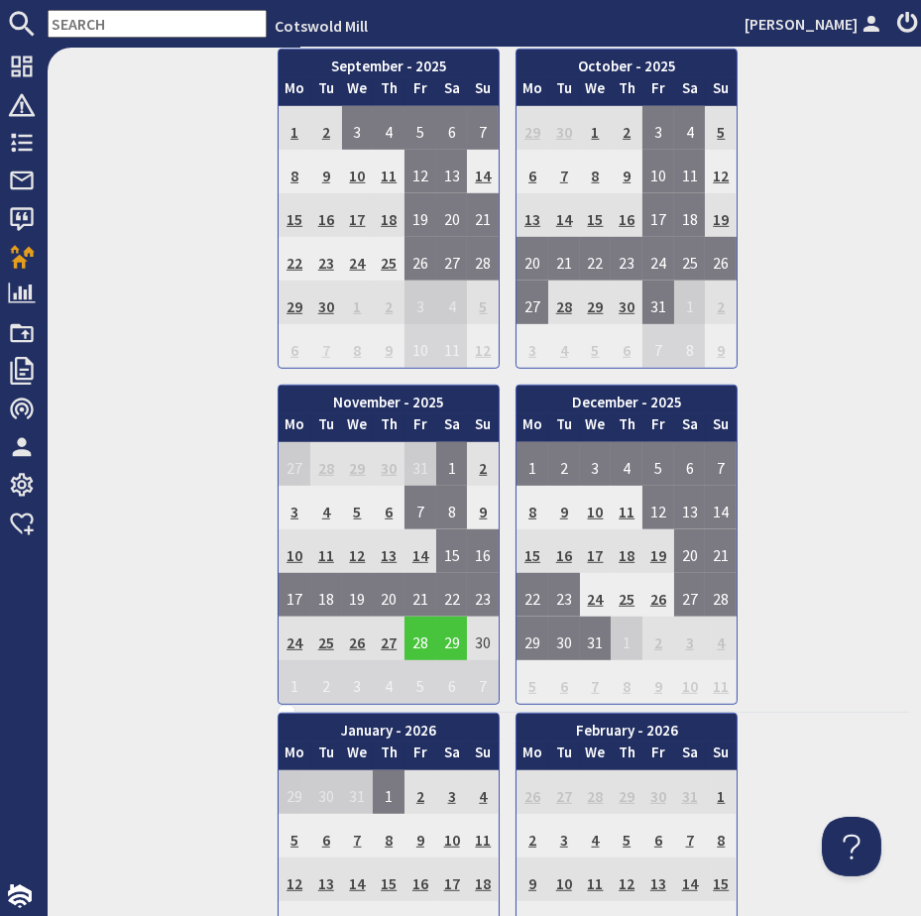
scroll to position [1623, 0]
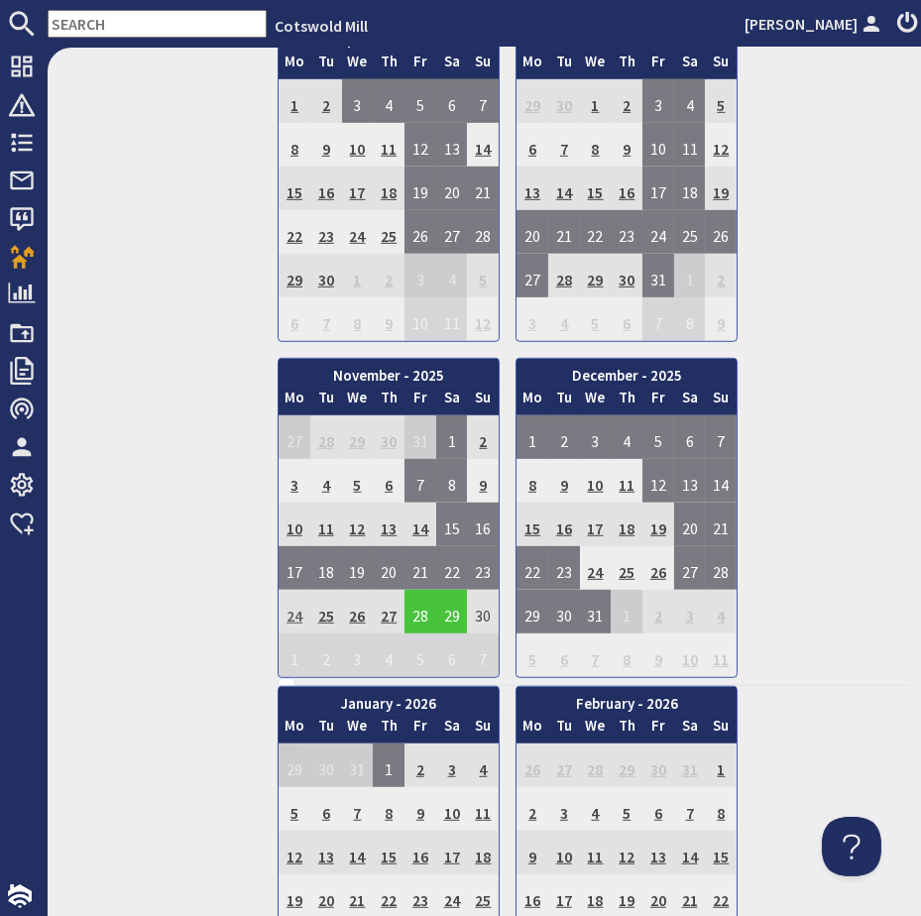
click at [285, 590] on td "24" at bounding box center [295, 612] width 32 height 44
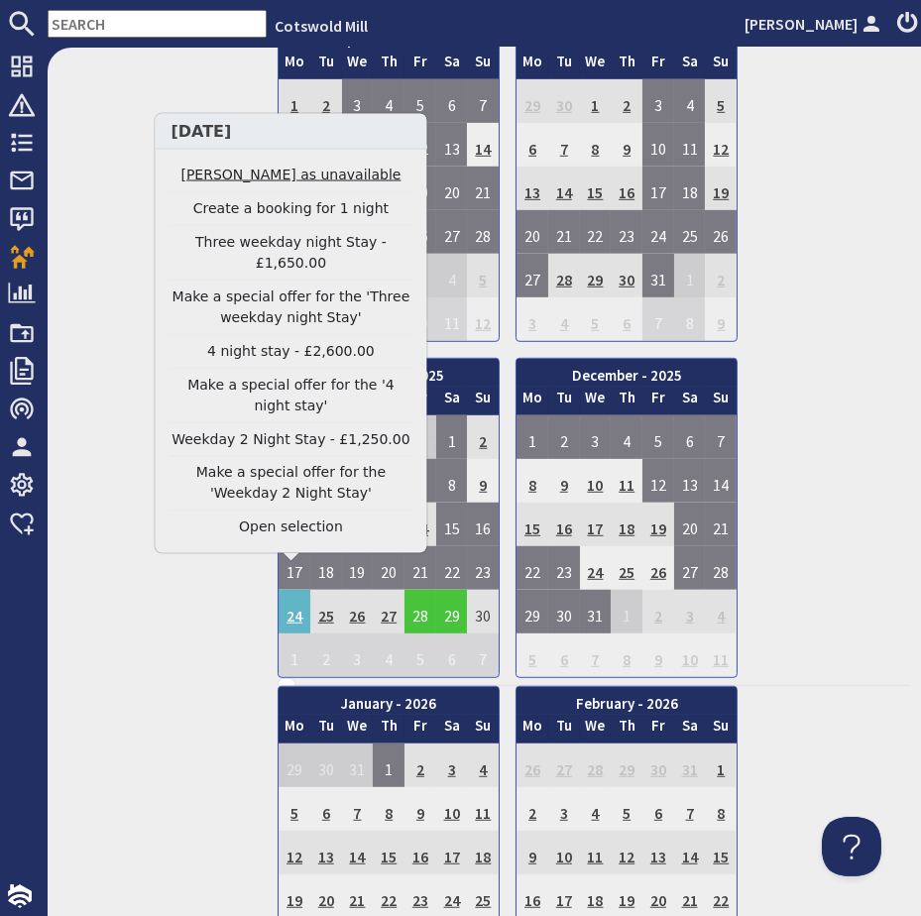
click at [278, 185] on link "[PERSON_NAME] as unavailable" at bounding box center [291, 175] width 244 height 21
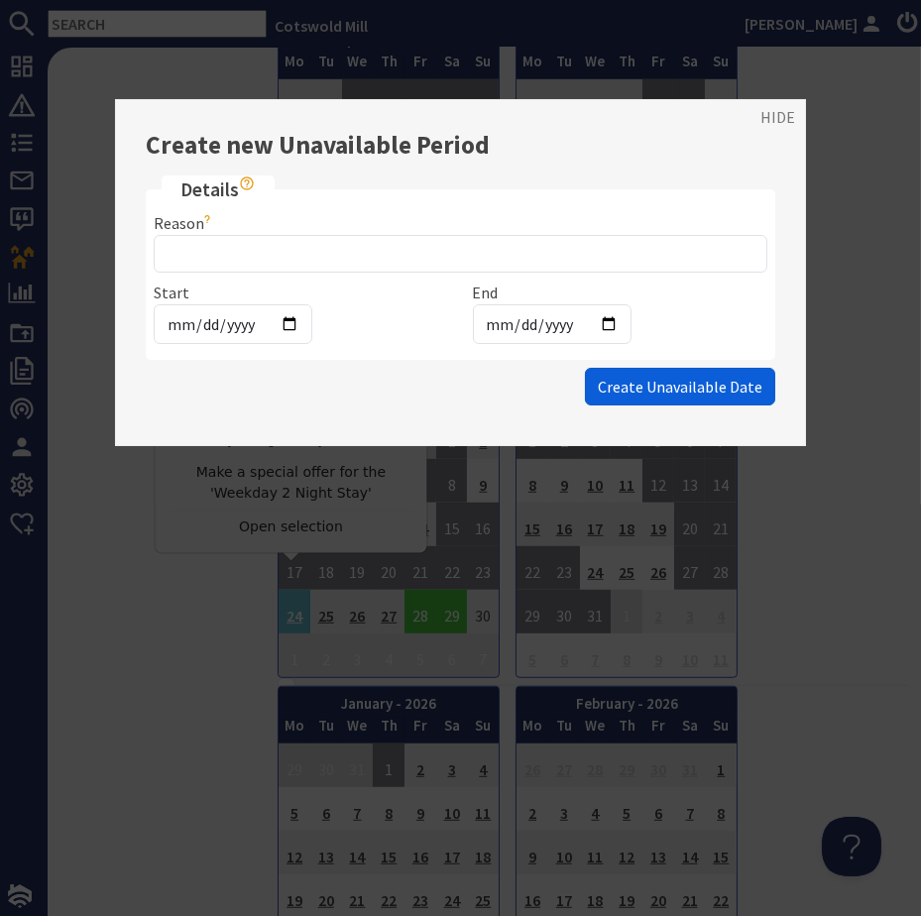
click at [670, 378] on span "Create Unavailable Date" at bounding box center [680, 387] width 165 height 20
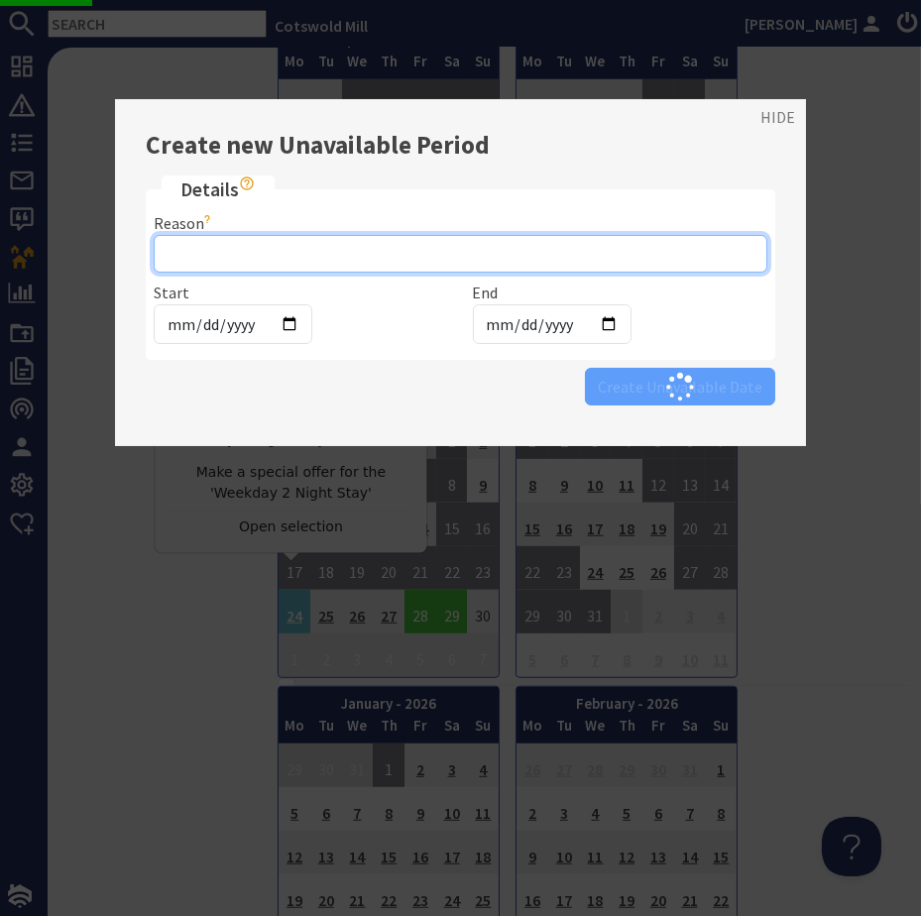
click at [384, 251] on input "Reason" at bounding box center [461, 254] width 614 height 38
type input "Retreat"
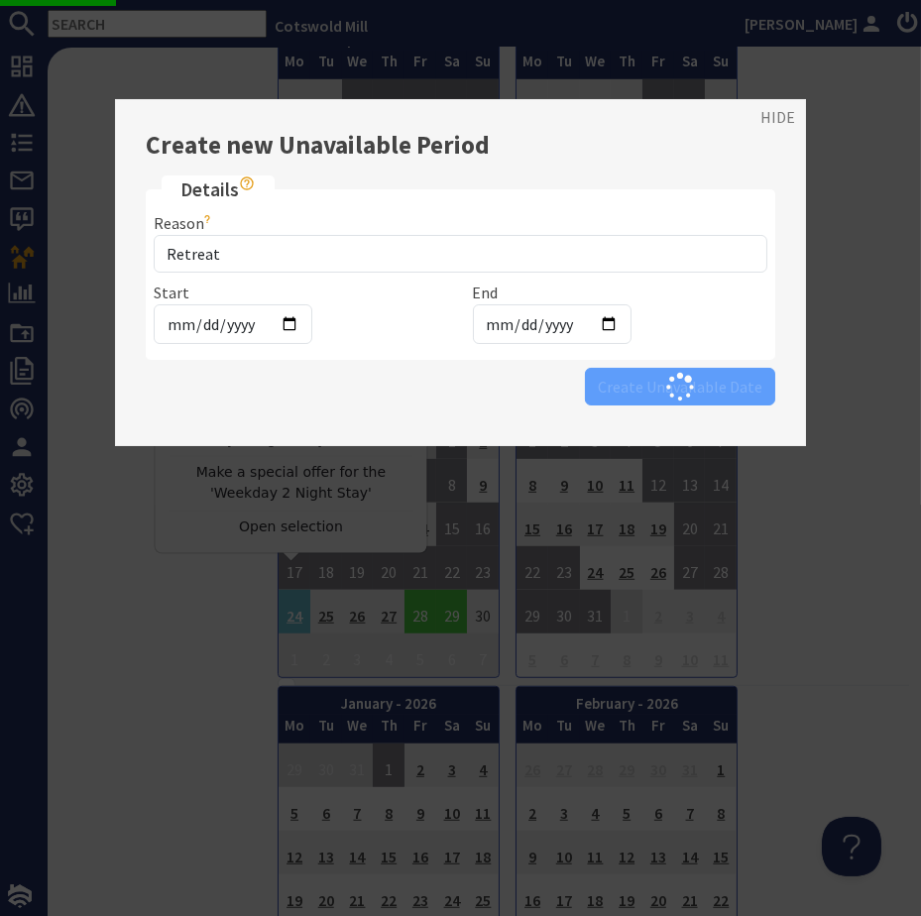
click at [655, 382] on div "Create Unavailable Date" at bounding box center [461, 387] width 630 height 38
